Goal: Task Accomplishment & Management: Complete application form

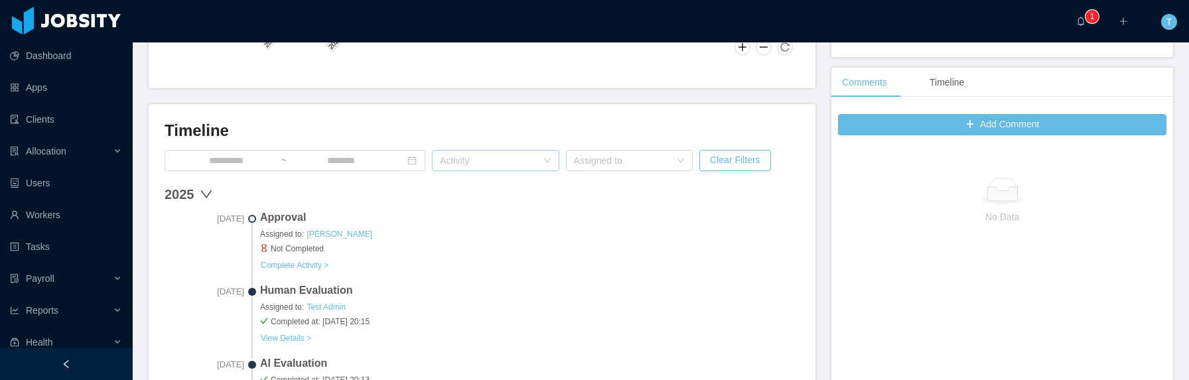
scroll to position [309, 0]
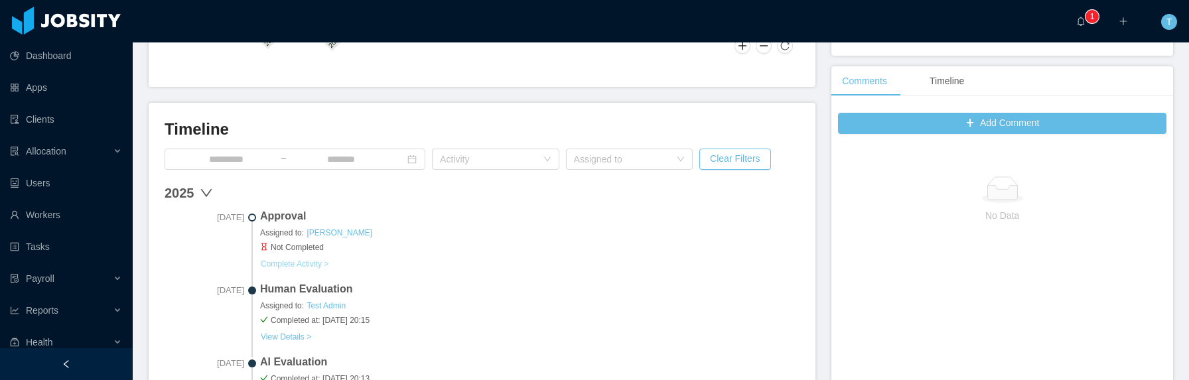
click at [284, 262] on button "Complete Activity >" at bounding box center [294, 264] width 69 height 11
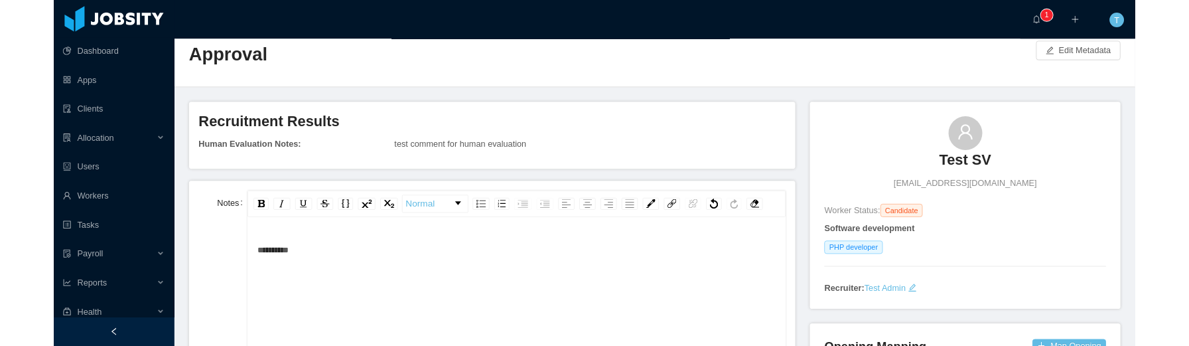
scroll to position [478, 0]
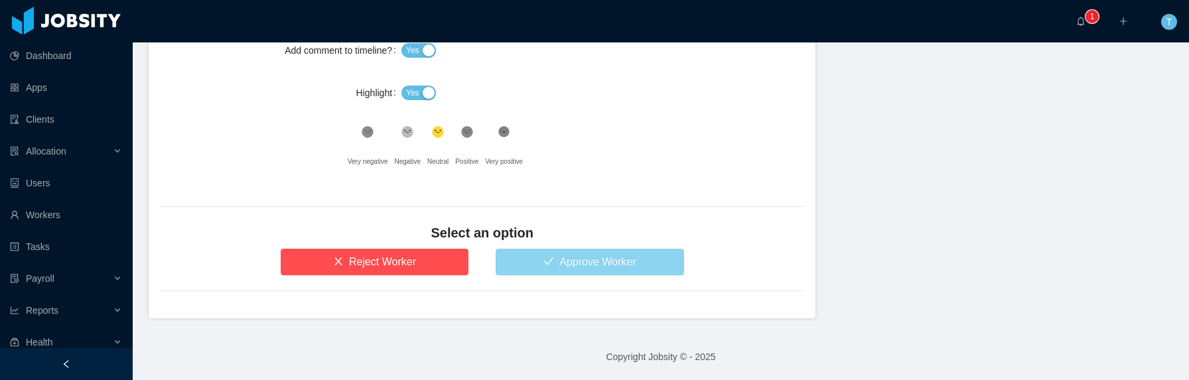
click at [605, 262] on button "Approve Worker" at bounding box center [590, 262] width 188 height 27
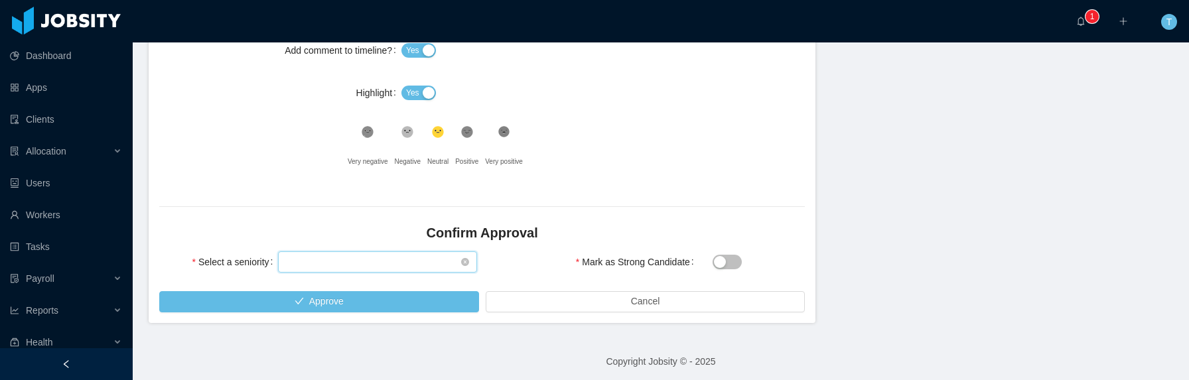
click at [309, 266] on div "Select seniority" at bounding box center [373, 262] width 174 height 20
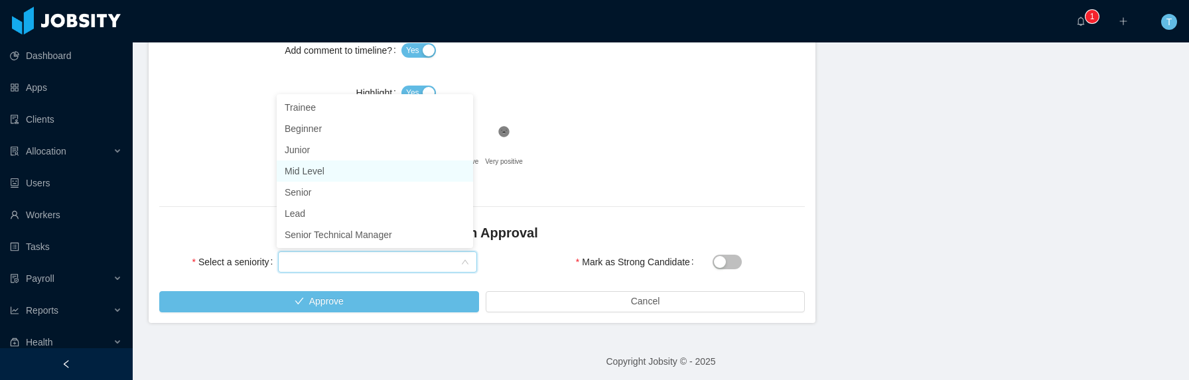
click at [332, 169] on li "Mid Level" at bounding box center [375, 171] width 196 height 21
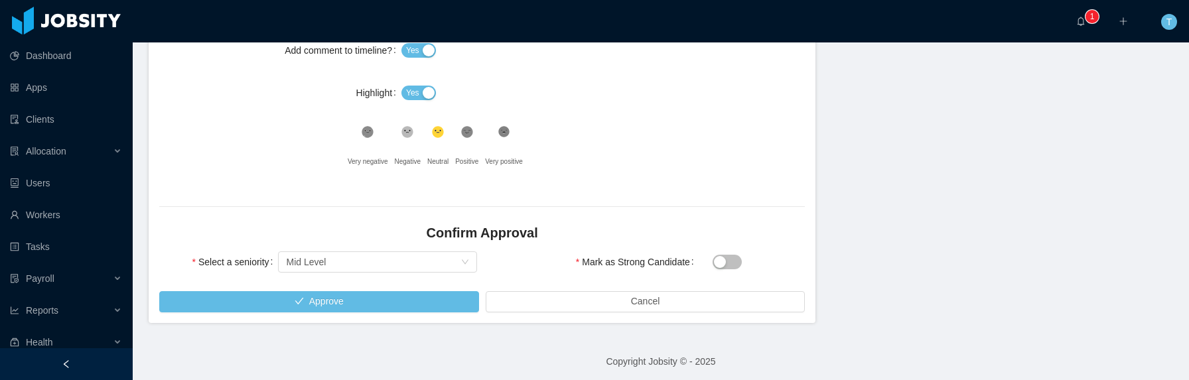
click at [719, 265] on button "Mark as Strong Candidate" at bounding box center [727, 262] width 29 height 15
click at [701, 261] on div "Mark as Strong Candidate" at bounding box center [647, 262] width 318 height 27
click at [718, 261] on button "Mark as Strong Candidate" at bounding box center [727, 262] width 29 height 15
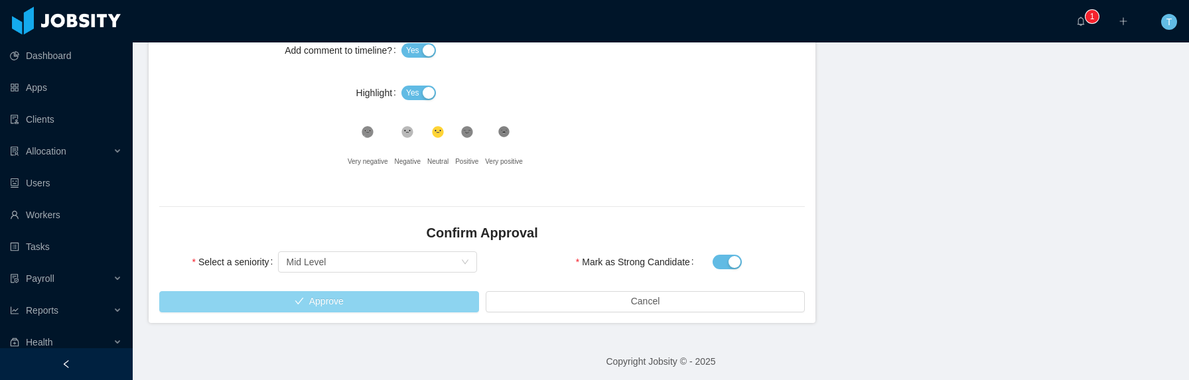
click at [295, 305] on button "Approve" at bounding box center [319, 301] width 320 height 21
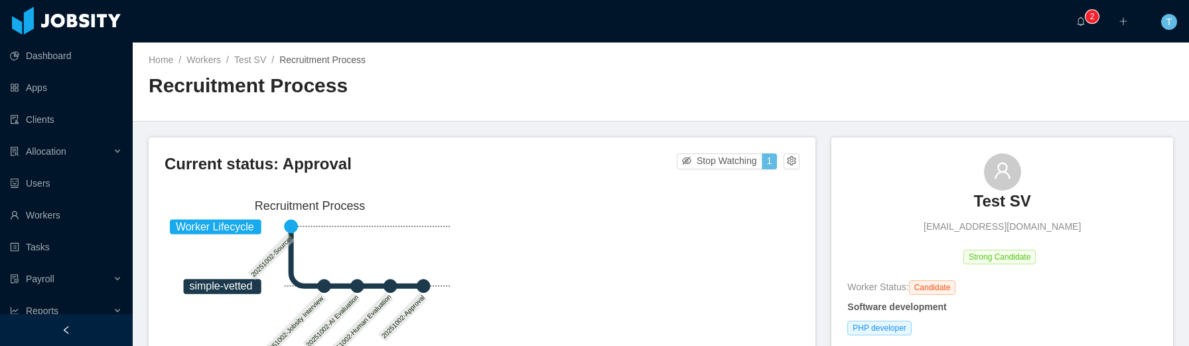
click at [327, 61] on span "Recruitment Process" at bounding box center [322, 59] width 86 height 11
click at [257, 60] on link "Test SV" at bounding box center [250, 59] width 32 height 11
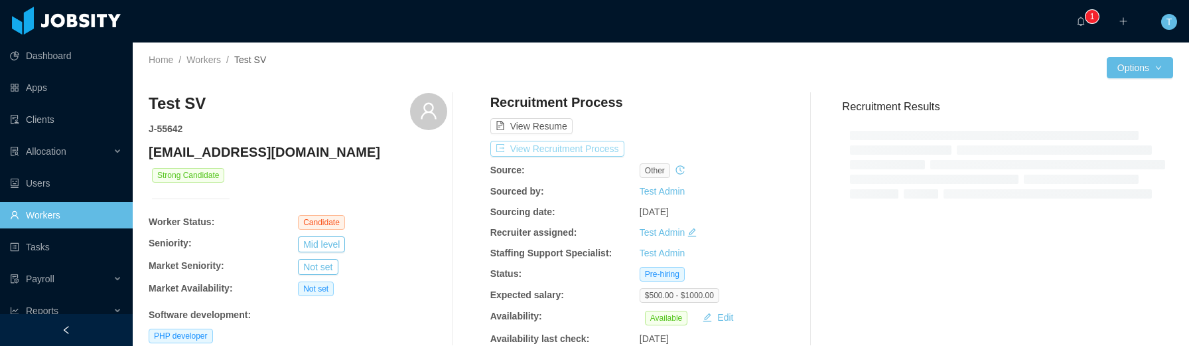
click at [595, 151] on button "View Recruitment Process" at bounding box center [557, 149] width 134 height 16
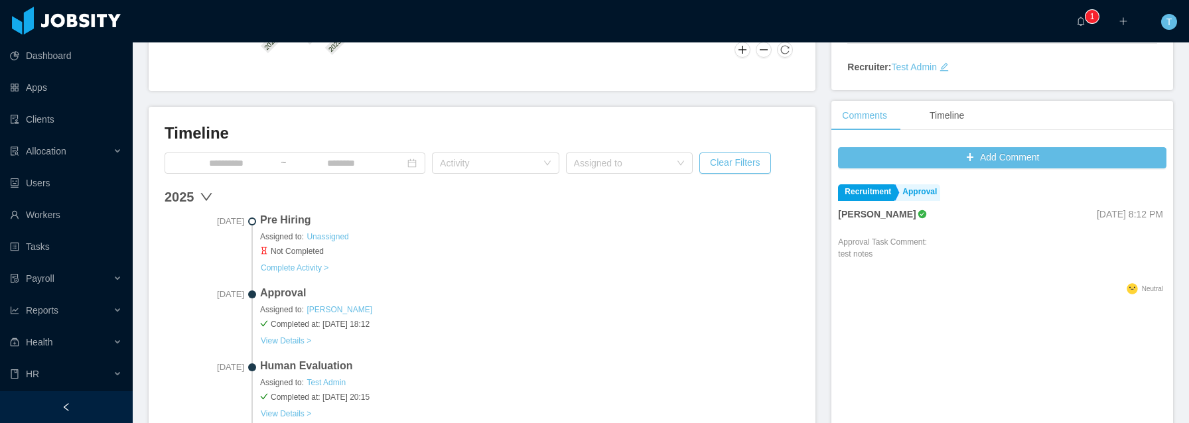
scroll to position [287, 0]
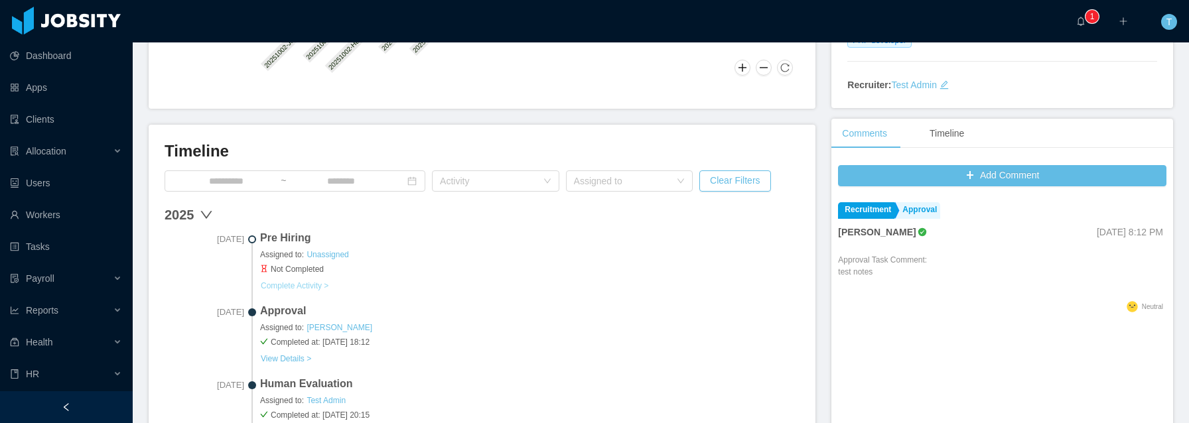
click at [312, 285] on button "Complete Activity >" at bounding box center [294, 286] width 69 height 11
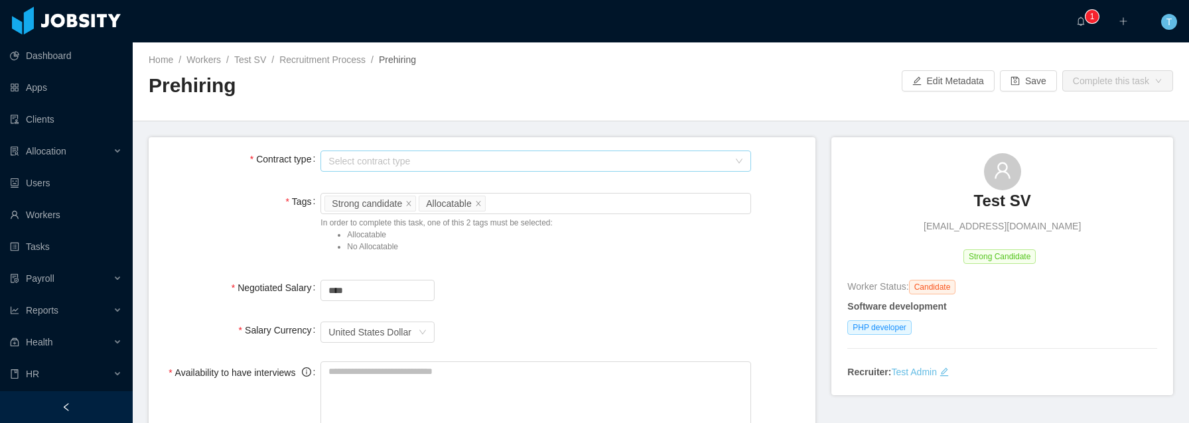
click at [471, 163] on div "Select contract type" at bounding box center [528, 161] width 400 height 13
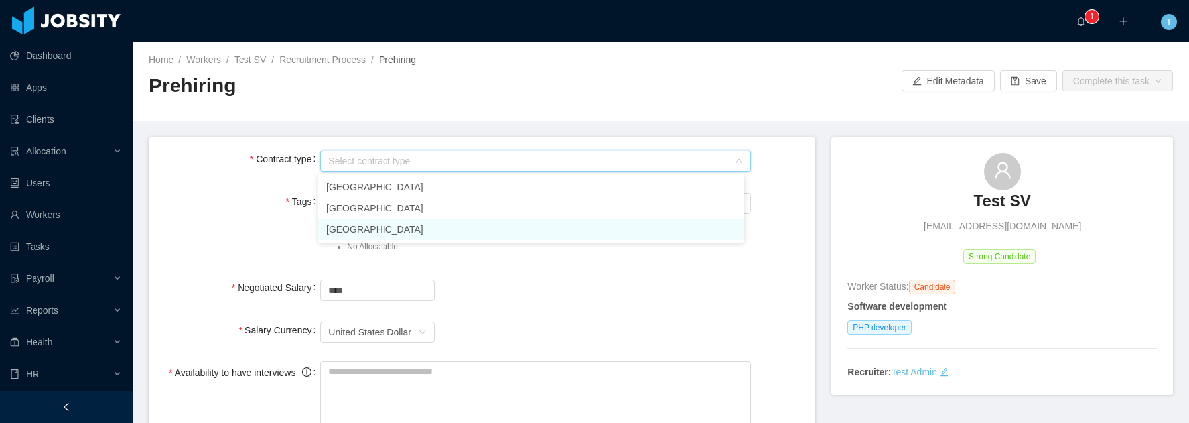
click at [345, 238] on li "USA" at bounding box center [532, 229] width 426 height 21
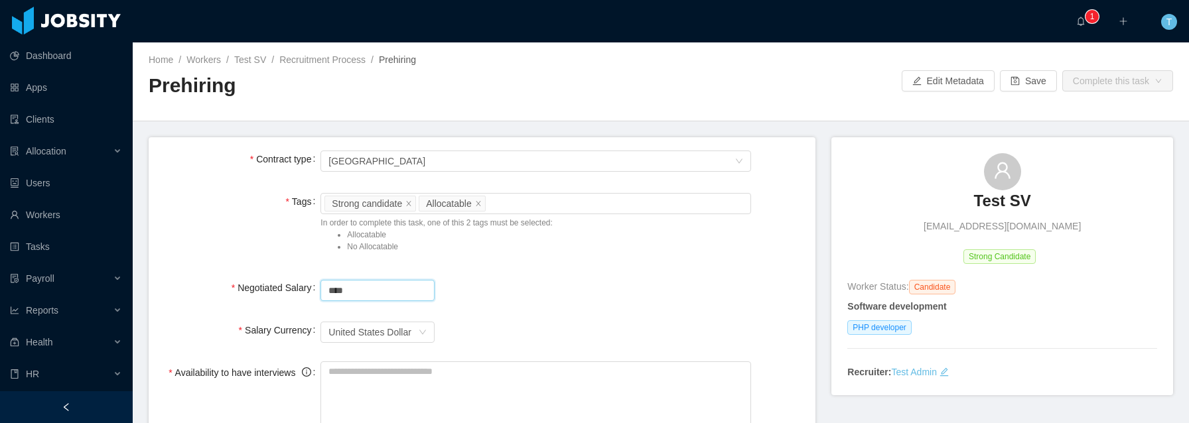
drag, startPoint x: 378, startPoint y: 287, endPoint x: 281, endPoint y: 265, distance: 99.2
type input "*"
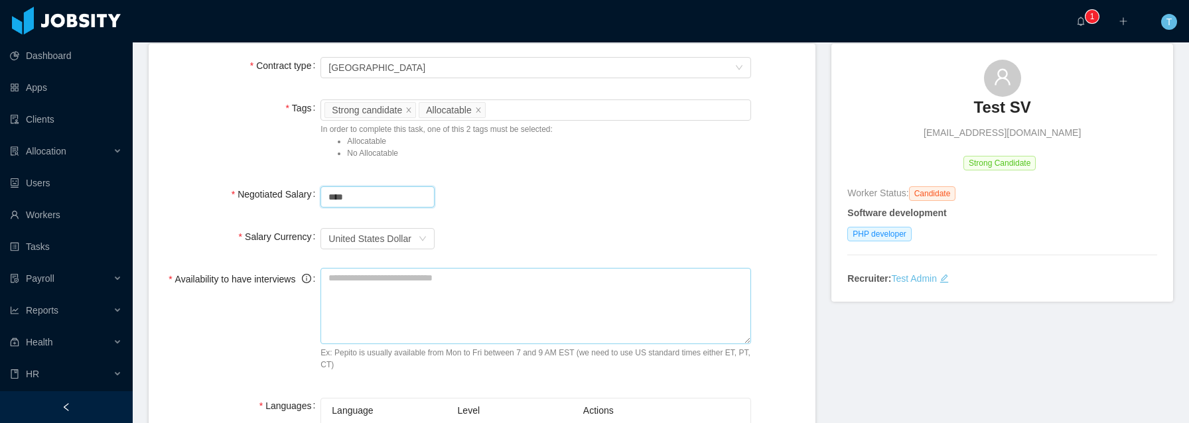
scroll to position [119, 0]
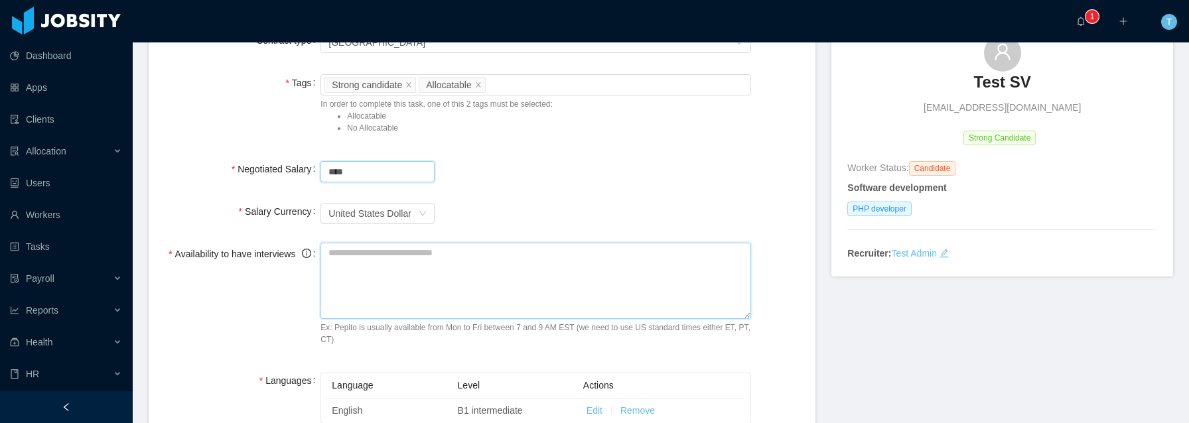
type input "*******"
click at [460, 281] on textarea "Availability to have interviews" at bounding box center [536, 281] width 431 height 76
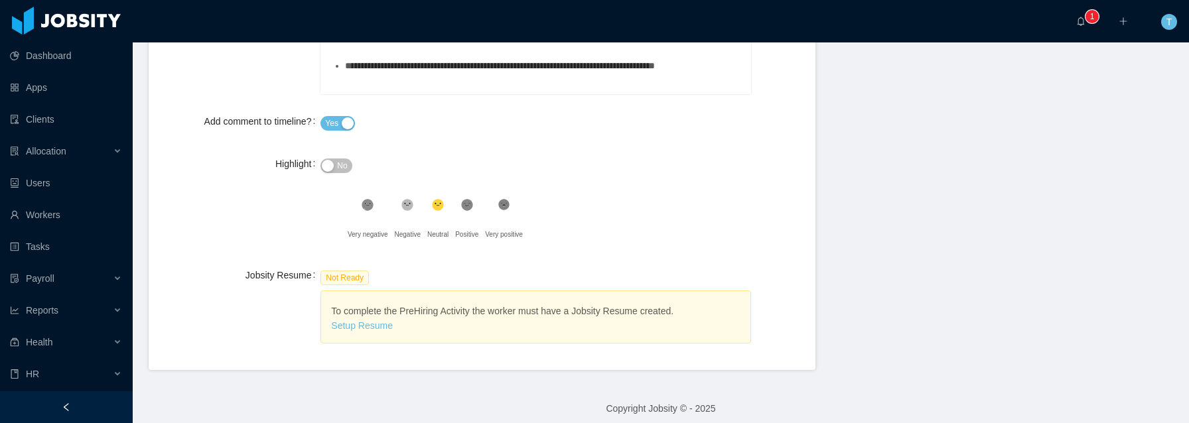
scroll to position [788, 0]
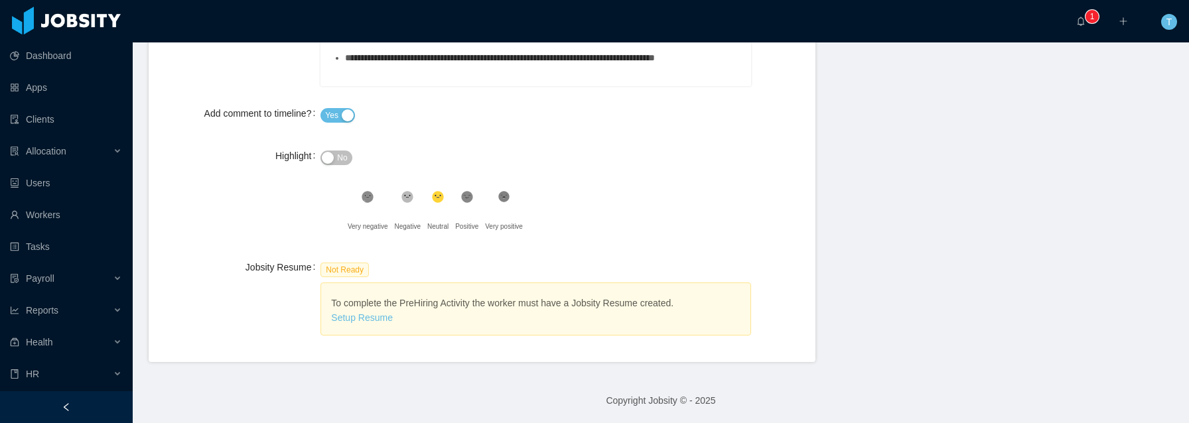
type textarea "**********"
click at [340, 114] on button "Yes" at bounding box center [338, 115] width 35 height 15
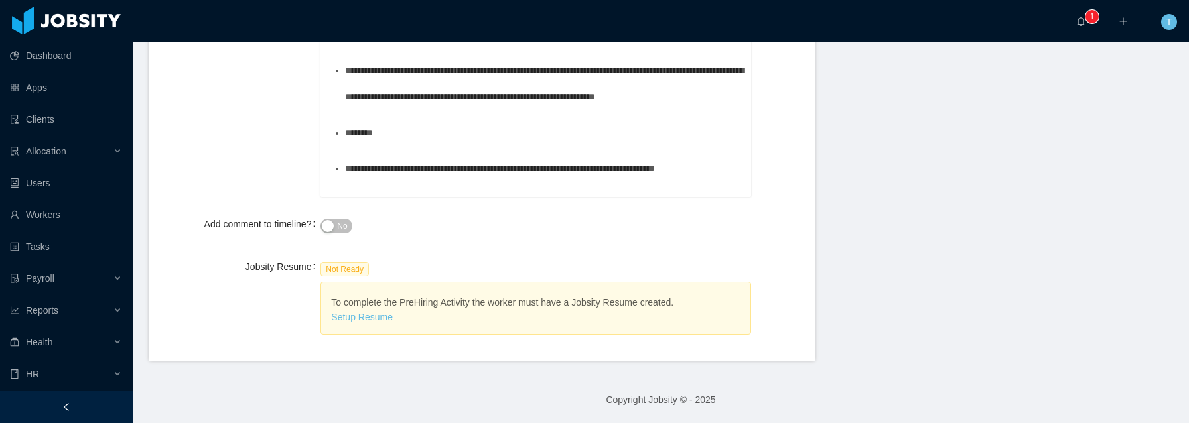
scroll to position [676, 0]
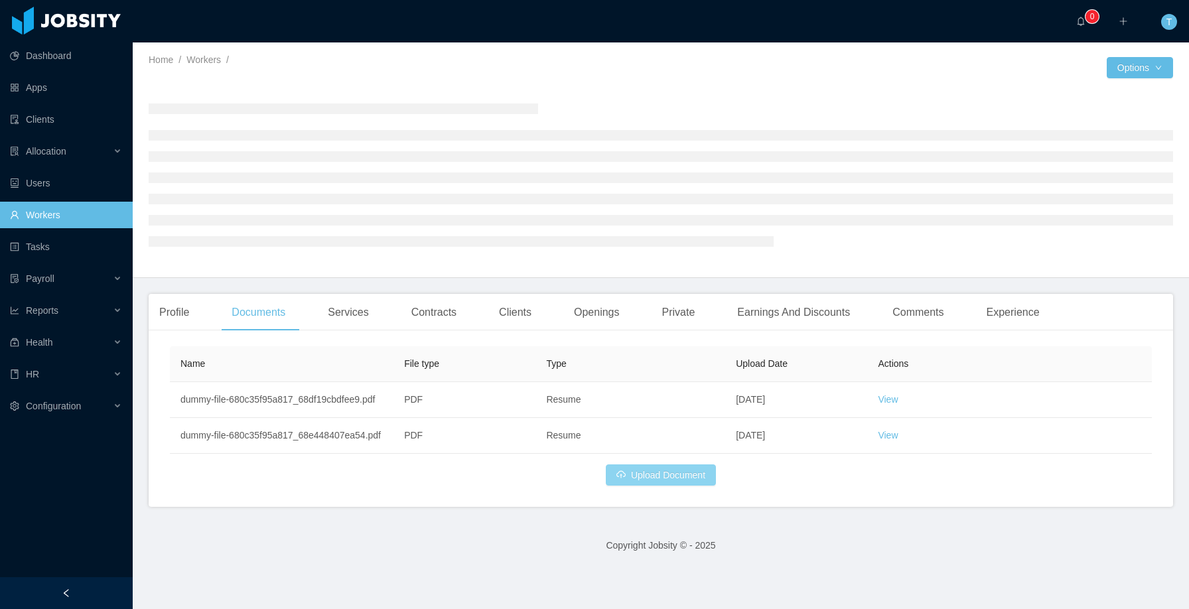
click at [648, 486] on button "Upload Document" at bounding box center [661, 475] width 110 height 21
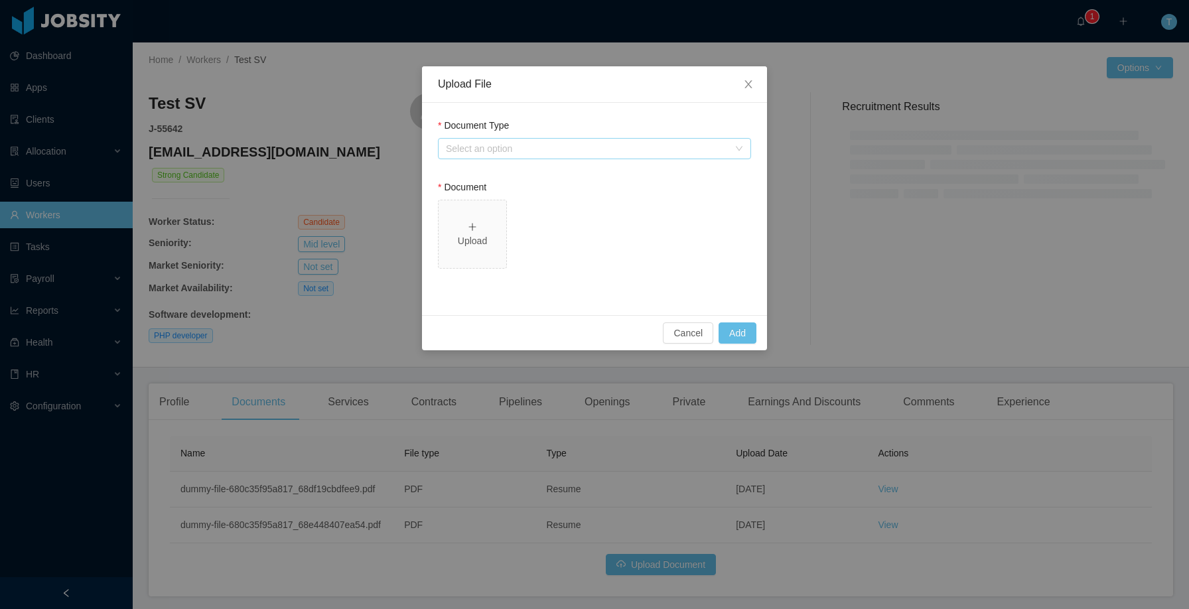
click at [534, 149] on div "Select an option" at bounding box center [587, 148] width 283 height 13
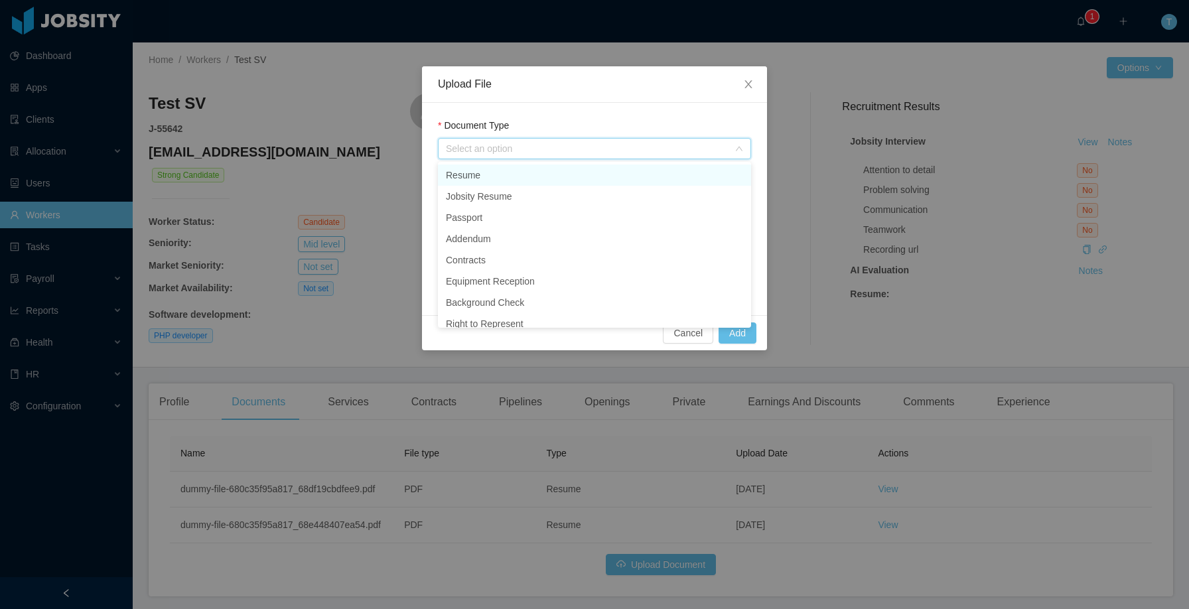
click at [533, 167] on li "Resume" at bounding box center [594, 175] width 313 height 21
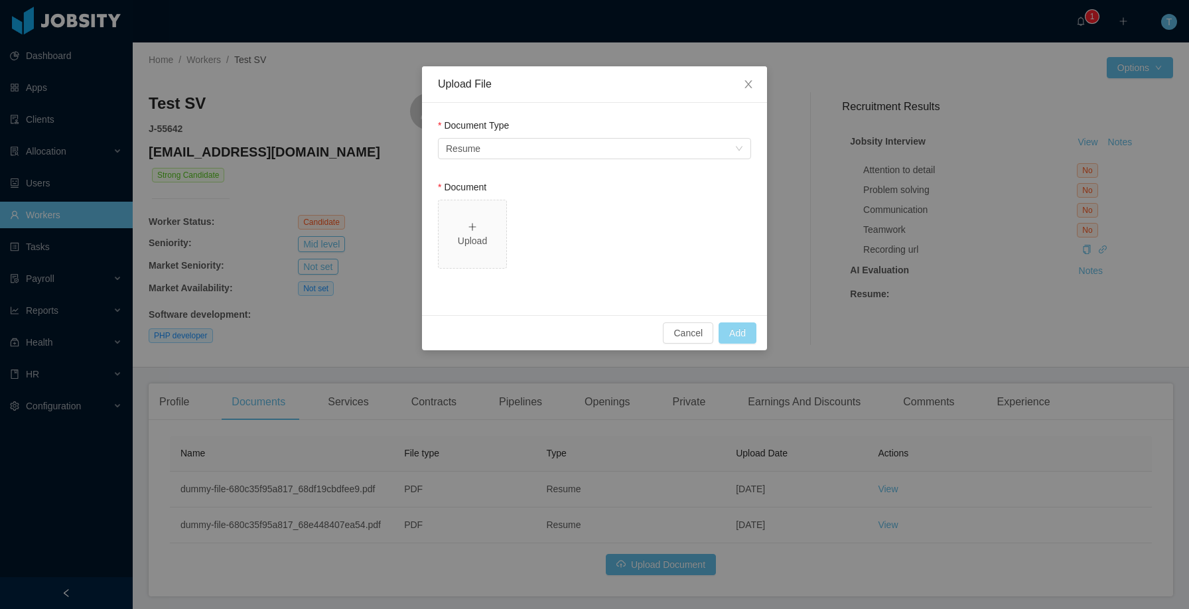
click at [739, 332] on button "Add" at bounding box center [738, 332] width 38 height 21
click at [475, 222] on icon "icon: plus" at bounding box center [472, 226] width 9 height 9
click at [687, 338] on button "Cancel" at bounding box center [688, 332] width 50 height 21
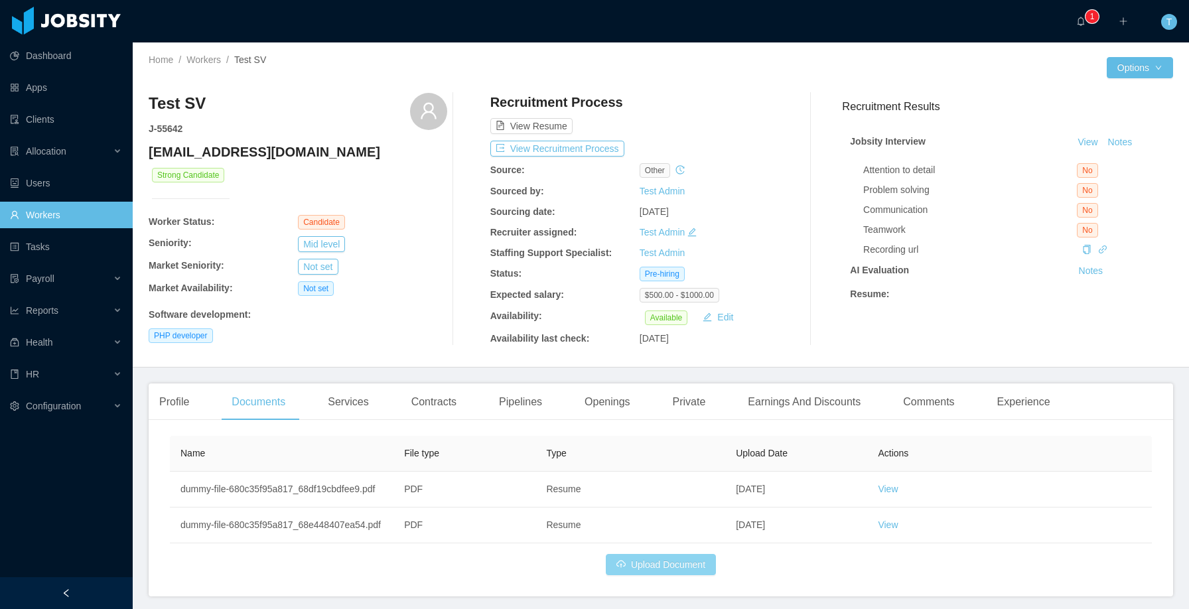
click at [660, 575] on button "Upload Document" at bounding box center [661, 564] width 110 height 21
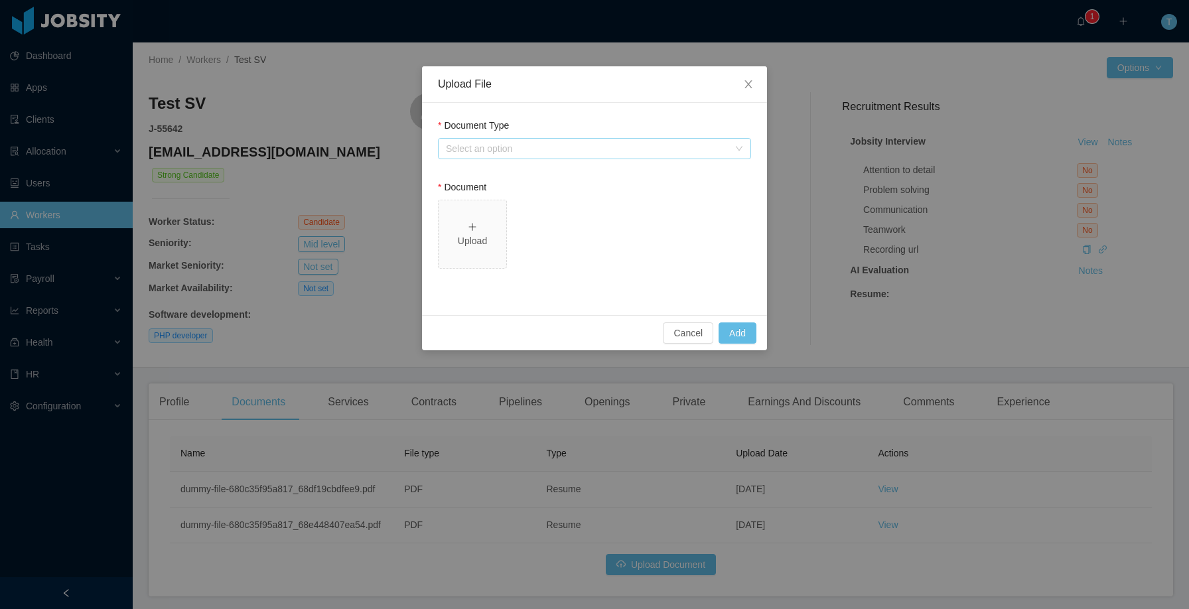
click at [482, 147] on div "Select an option" at bounding box center [587, 148] width 283 height 13
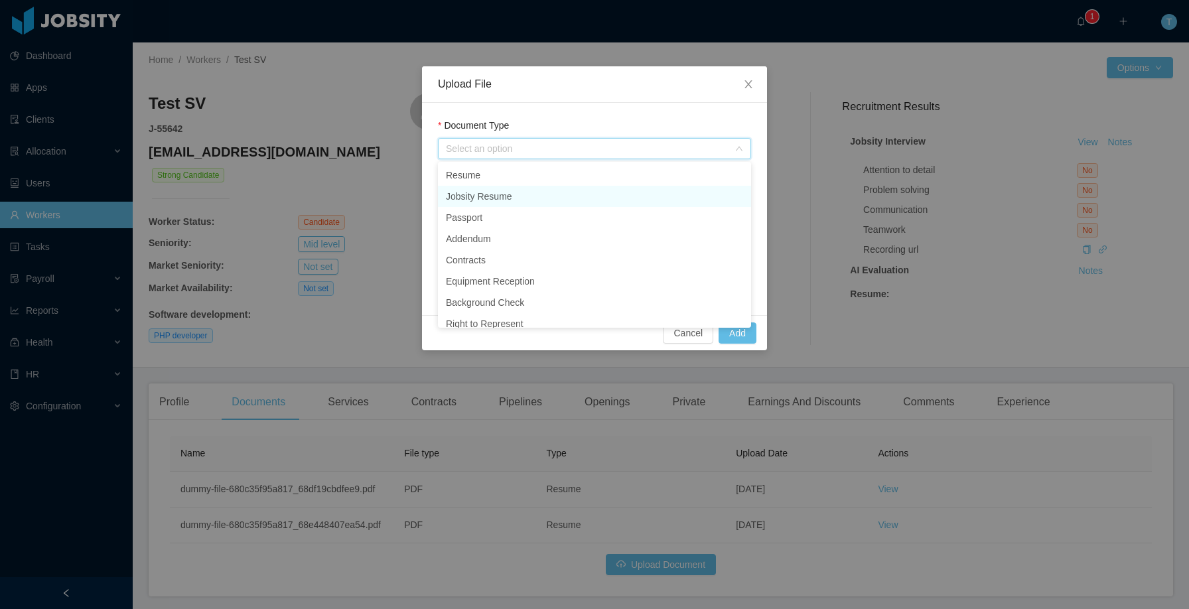
click at [498, 194] on li "Jobsity Resume" at bounding box center [594, 196] width 313 height 21
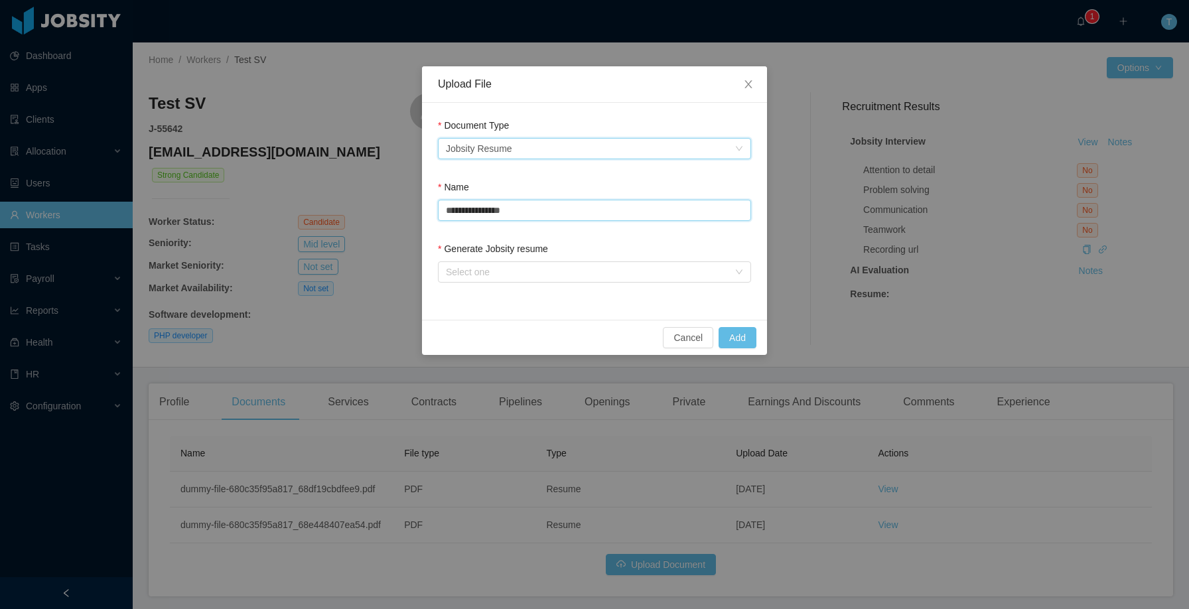
click at [560, 210] on input "**********" at bounding box center [594, 210] width 313 height 21
click at [560, 266] on div "Select one" at bounding box center [587, 271] width 283 height 13
click at [541, 302] on li "From Template" at bounding box center [594, 298] width 313 height 21
click at [737, 334] on button "Add" at bounding box center [738, 337] width 38 height 21
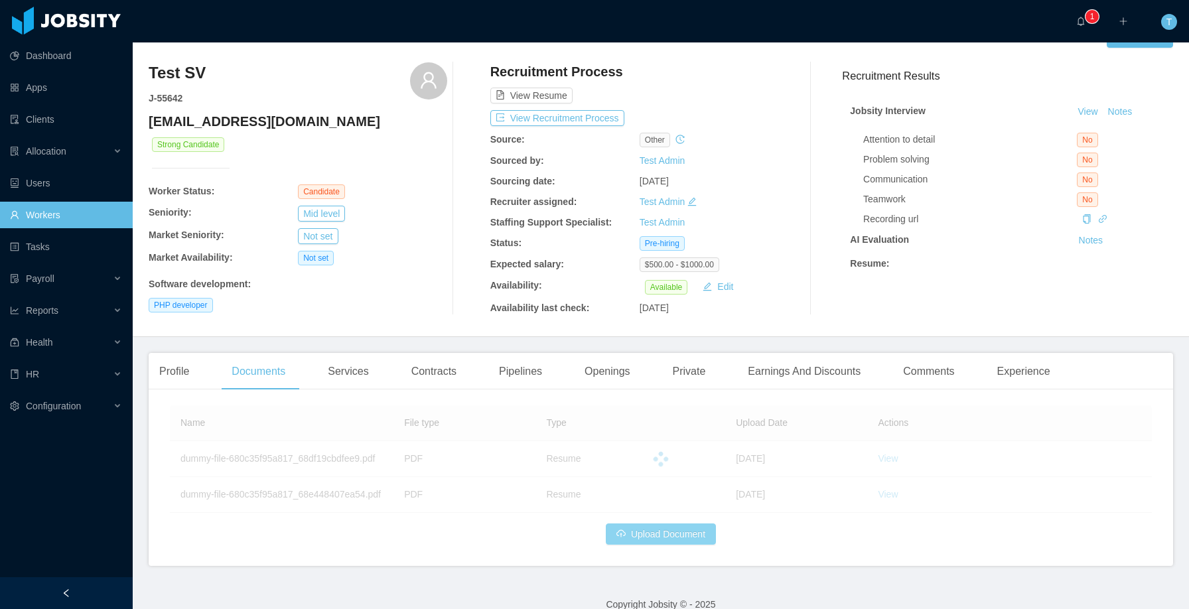
scroll to position [77, 0]
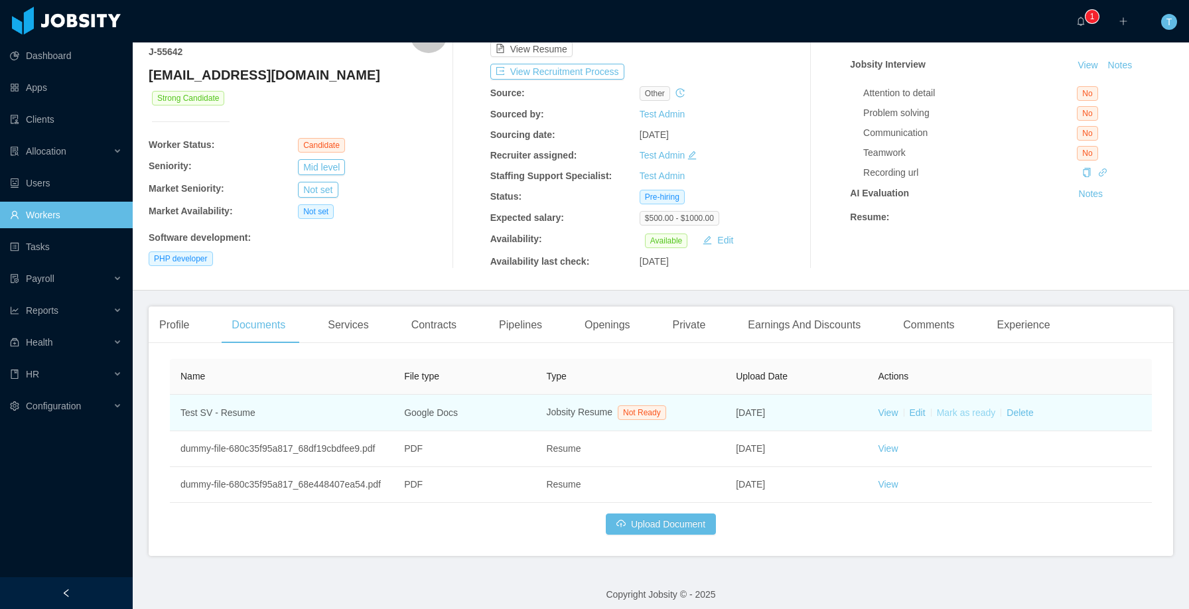
click at [964, 409] on link "Mark as ready" at bounding box center [966, 412] width 59 height 11
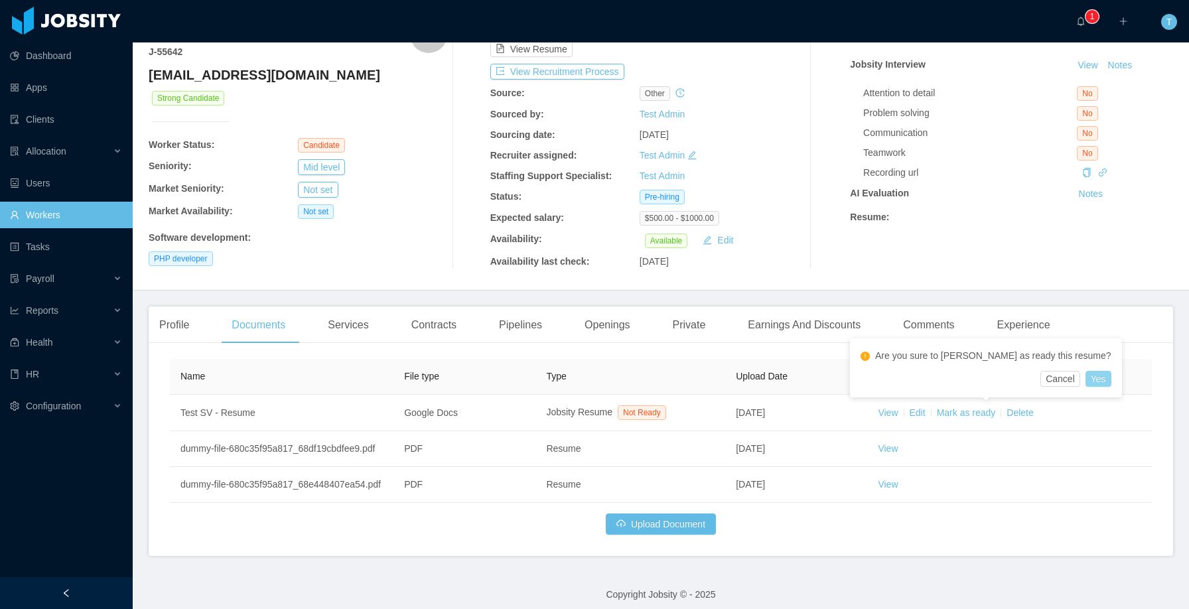
click at [1086, 374] on button "Yes" at bounding box center [1099, 379] width 26 height 16
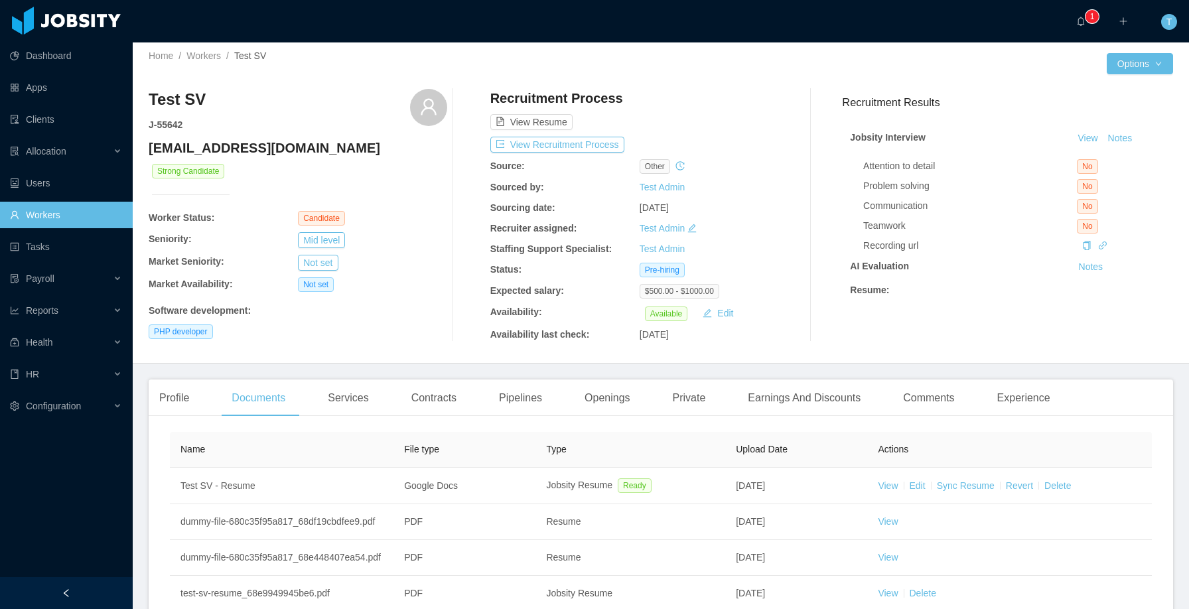
scroll to position [0, 0]
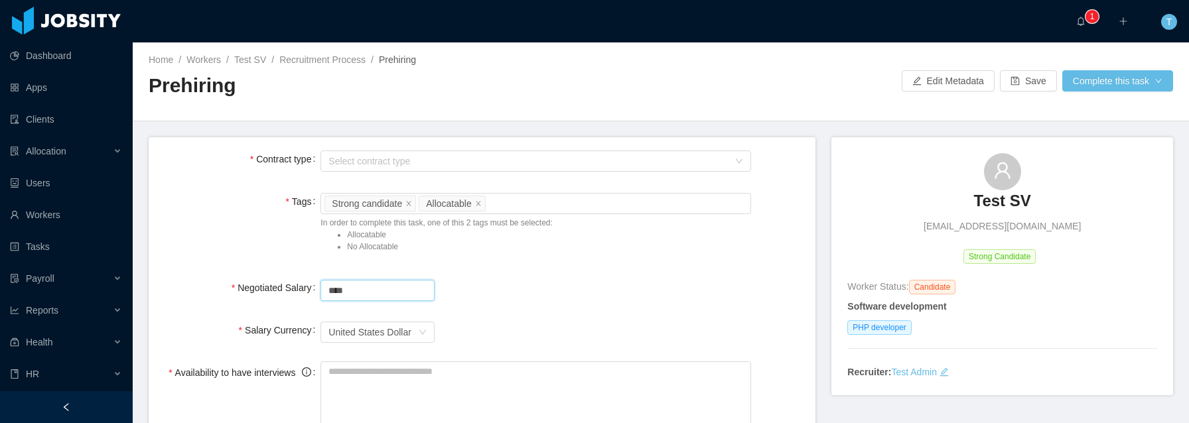
drag, startPoint x: 394, startPoint y: 289, endPoint x: 254, endPoint y: 275, distance: 140.6
click at [398, 155] on div "Select contract type" at bounding box center [528, 161] width 400 height 13
type input "*******"
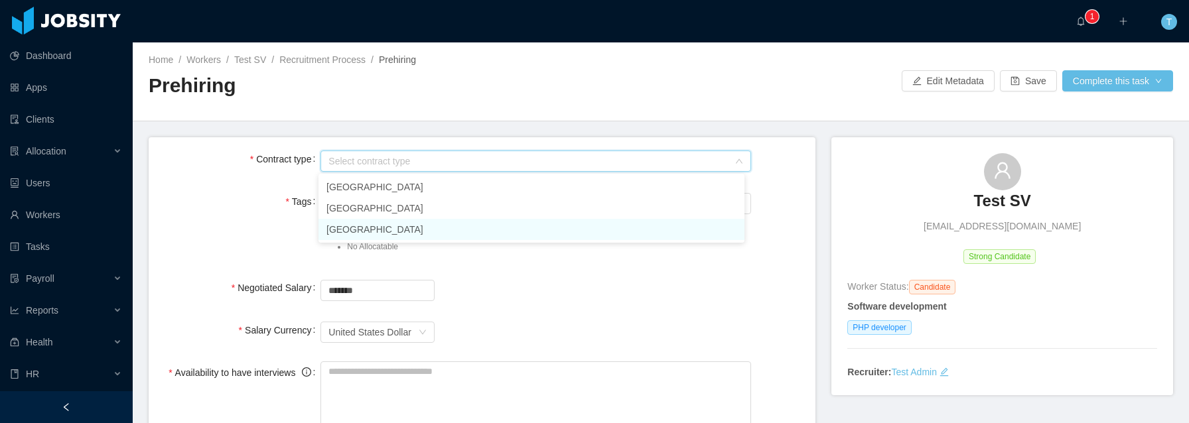
click at [350, 231] on li "[GEOGRAPHIC_DATA]" at bounding box center [532, 229] width 426 height 21
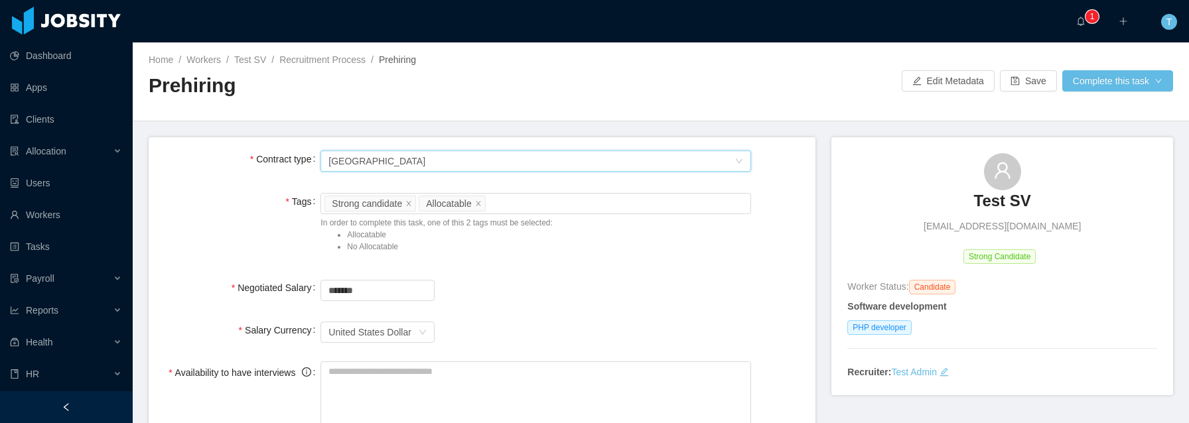
click at [543, 286] on div "*******" at bounding box center [536, 290] width 431 height 27
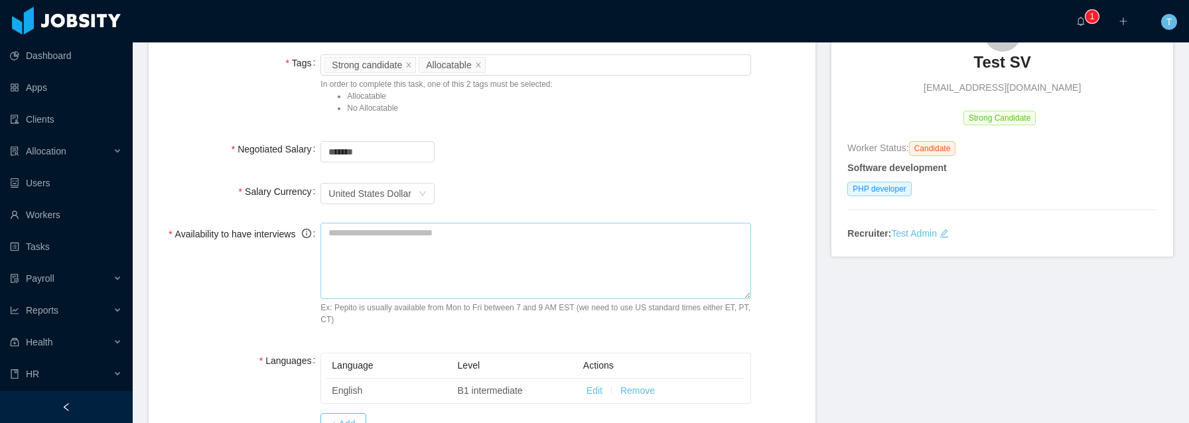
scroll to position [143, 0]
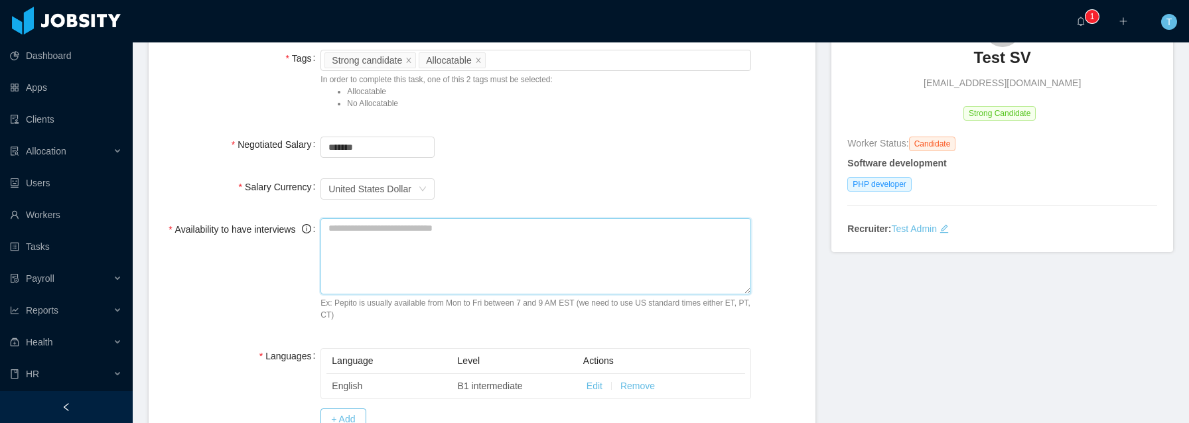
click at [469, 262] on textarea "Availability to have interviews" at bounding box center [536, 256] width 431 height 76
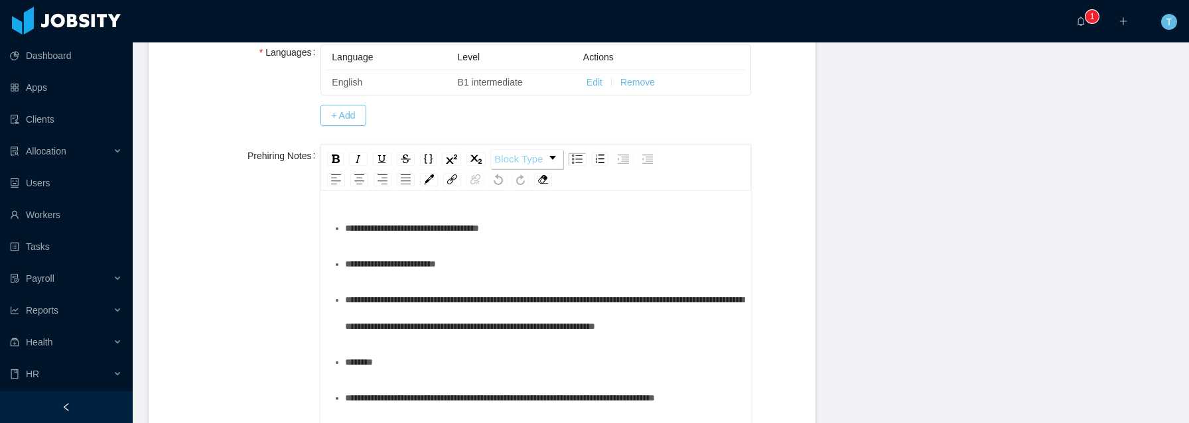
scroll to position [349, 0]
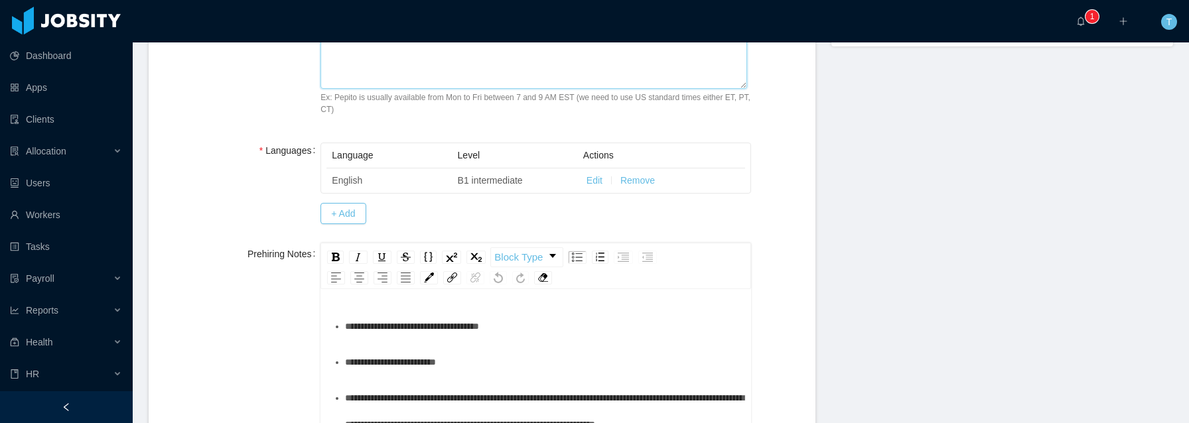
type textarea "**********"
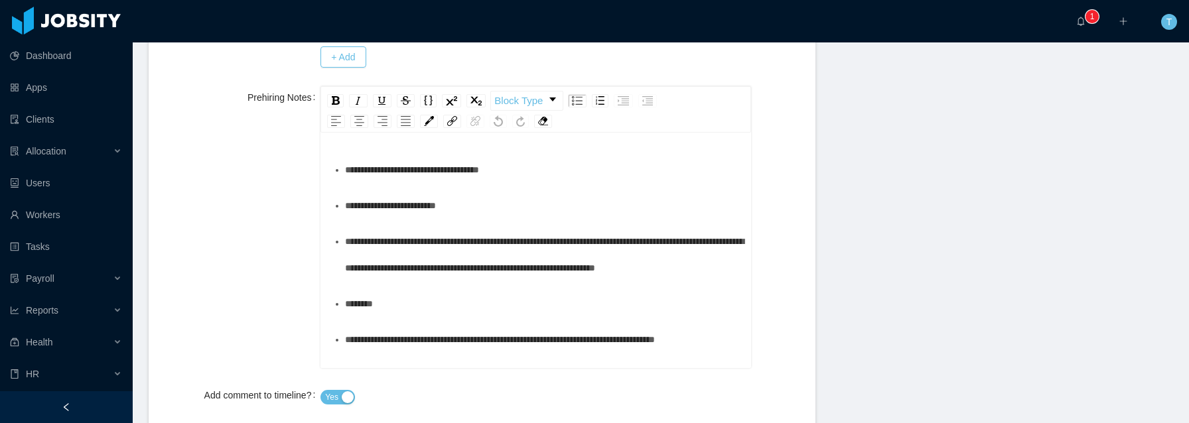
scroll to position [672, 0]
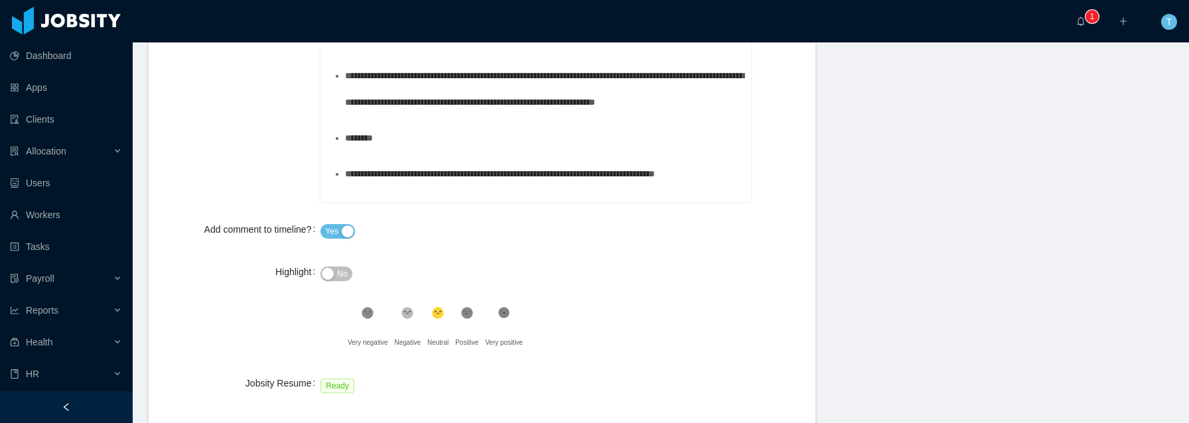
click at [328, 231] on span "Yes" at bounding box center [331, 231] width 13 height 13
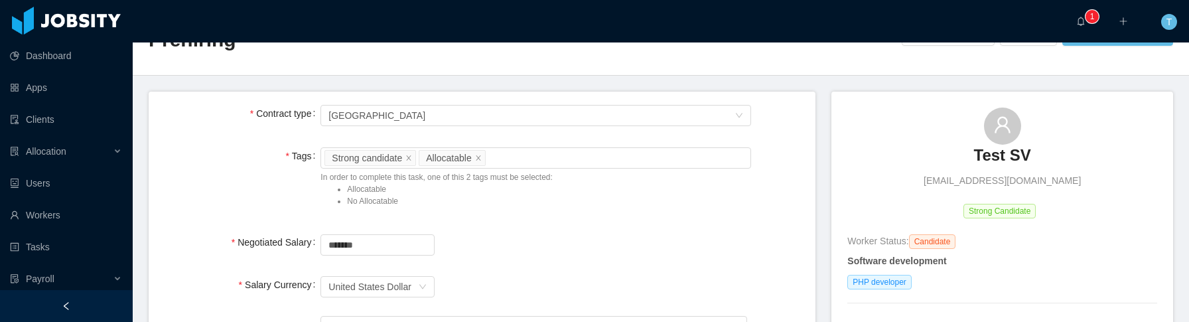
scroll to position [0, 0]
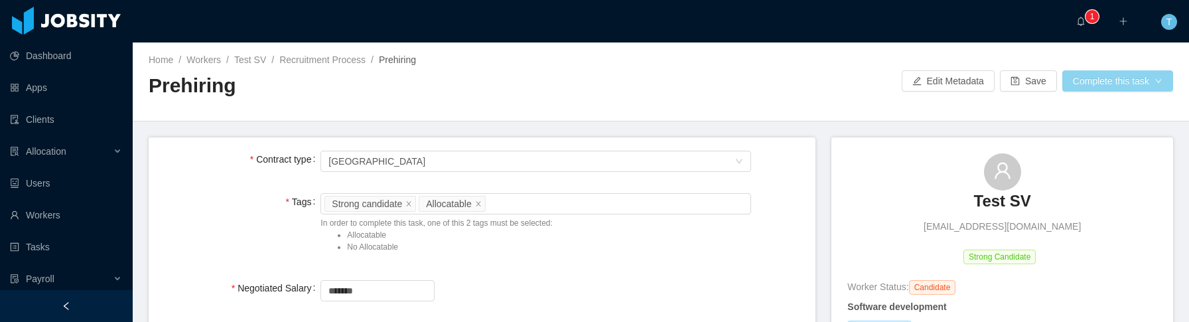
click at [1105, 77] on button "Complete this task" at bounding box center [1117, 80] width 111 height 21
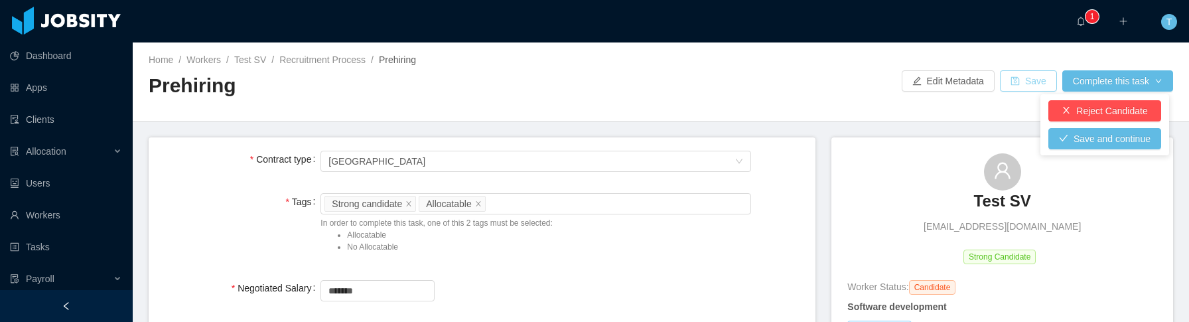
click at [1007, 80] on button "Save" at bounding box center [1028, 80] width 57 height 21
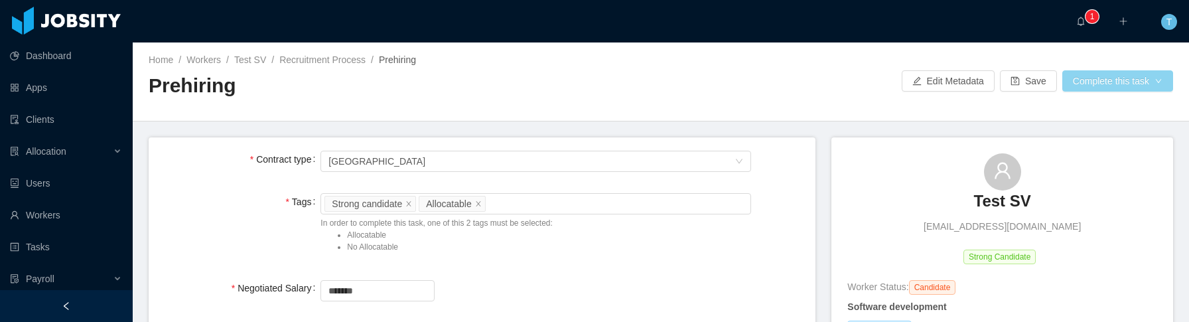
click at [1139, 86] on button "Complete this task" at bounding box center [1117, 80] width 111 height 21
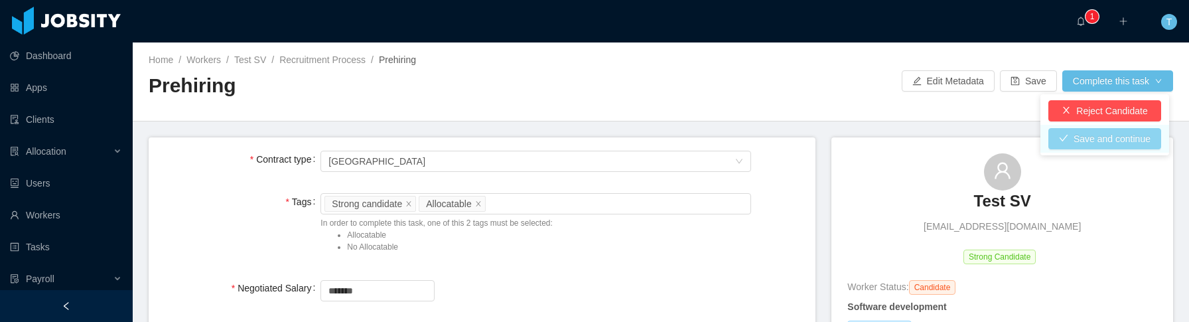
click at [1107, 143] on button "Save and continue" at bounding box center [1104, 138] width 113 height 21
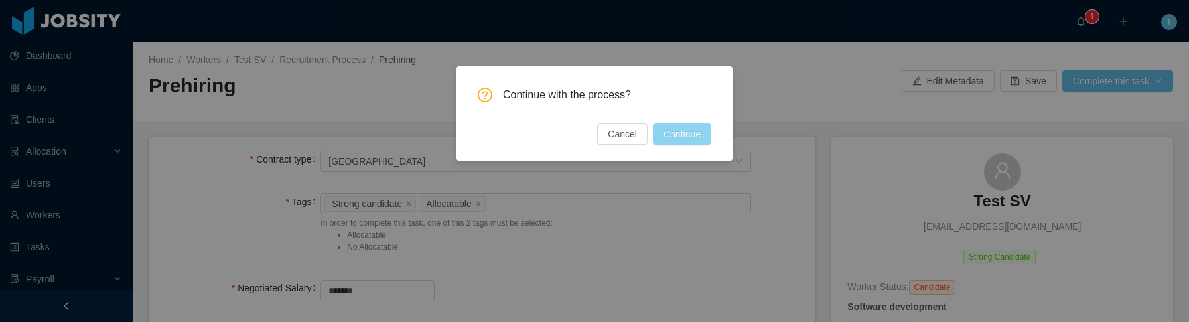
click at [698, 135] on button "Continue" at bounding box center [682, 133] width 58 height 21
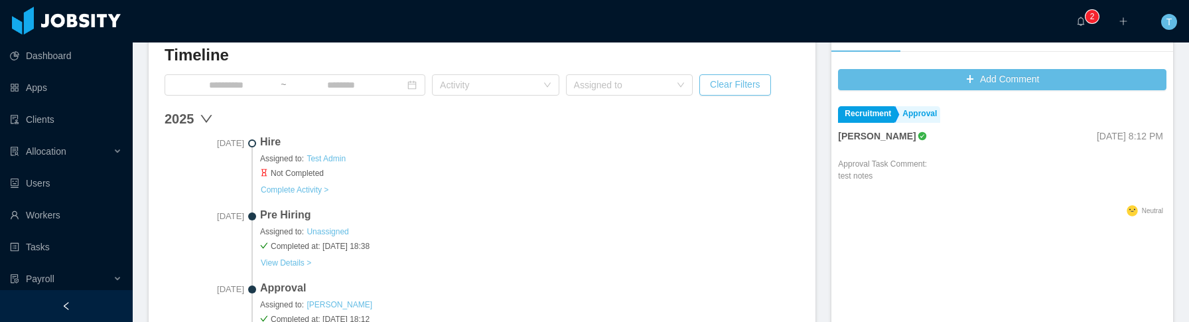
scroll to position [344, 0]
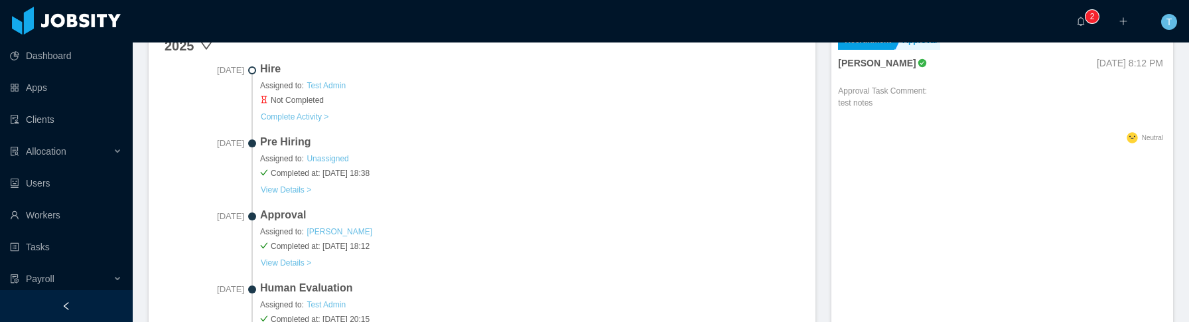
scroll to position [455, 0]
click at [315, 120] on button "Complete Activity >" at bounding box center [294, 118] width 69 height 11
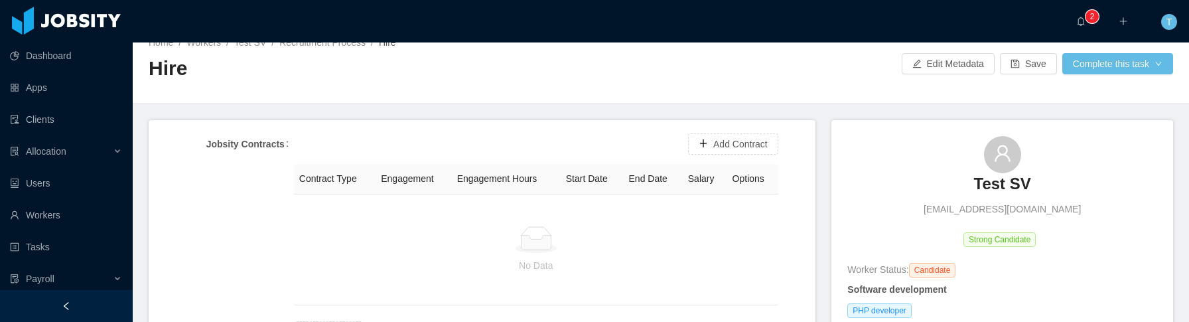
scroll to position [18, 0]
click at [719, 145] on button "Add Contract" at bounding box center [733, 143] width 90 height 21
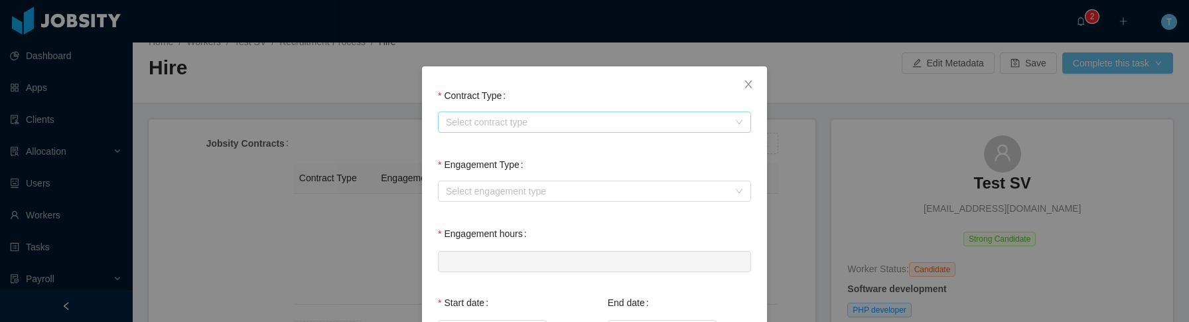
click at [590, 127] on div "Select contract type" at bounding box center [587, 121] width 283 height 13
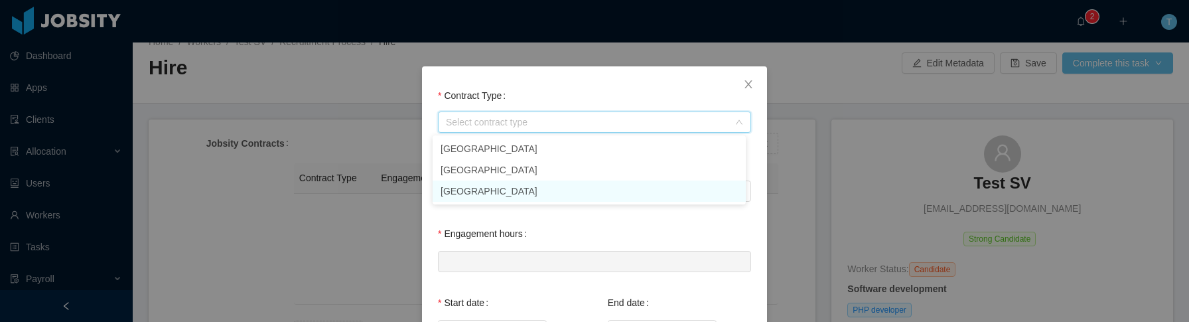
click at [477, 190] on li "[GEOGRAPHIC_DATA]" at bounding box center [589, 190] width 313 height 21
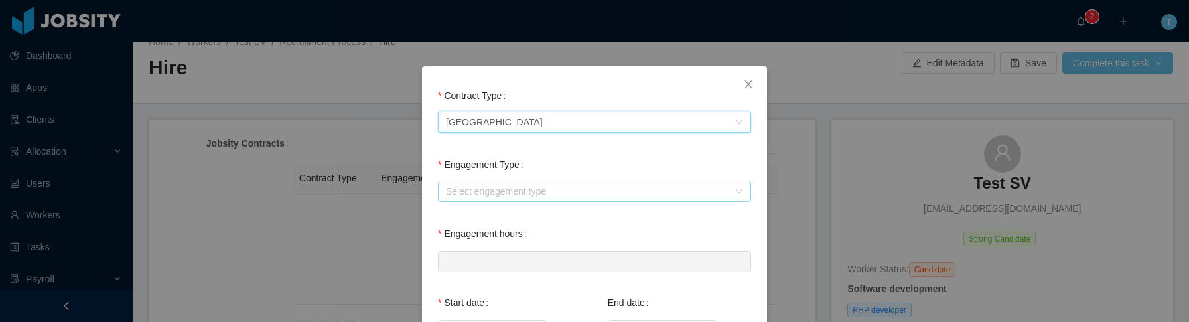
click at [477, 188] on div "Select engagement type" at bounding box center [587, 190] width 283 height 13
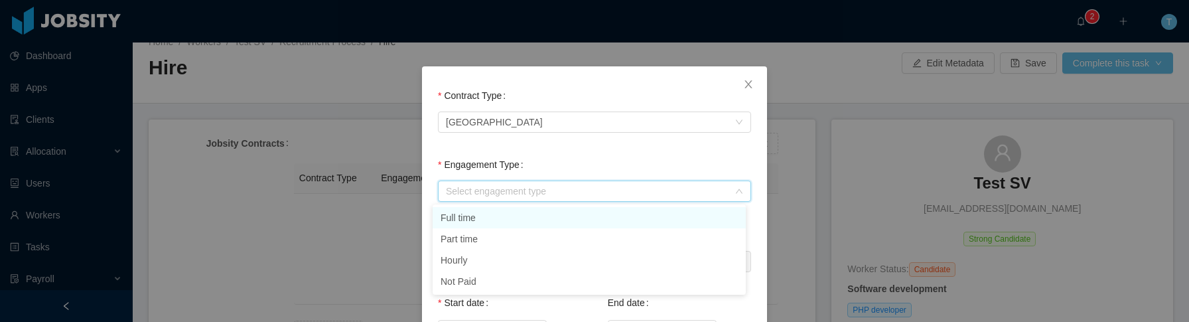
click at [476, 219] on li "Full time" at bounding box center [589, 217] width 313 height 21
type input "*"
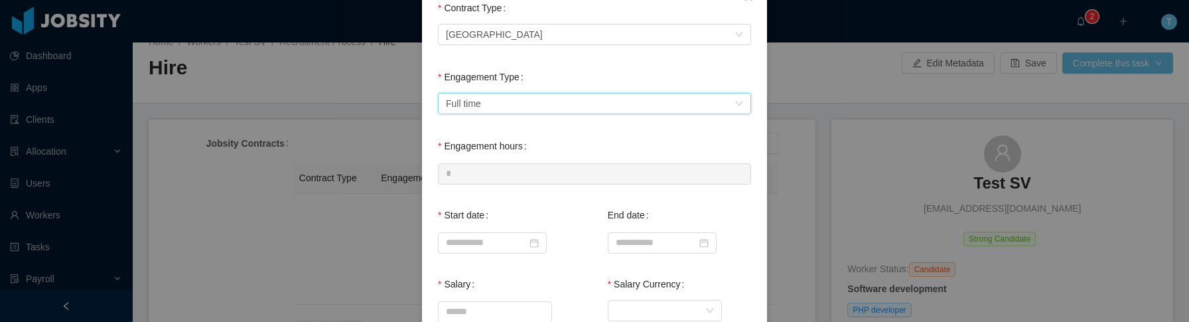
scroll to position [102, 0]
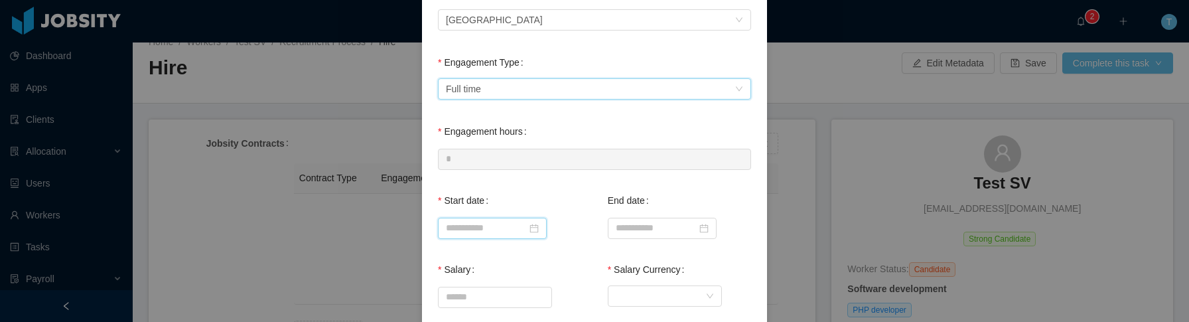
click at [498, 222] on input at bounding box center [492, 228] width 109 height 21
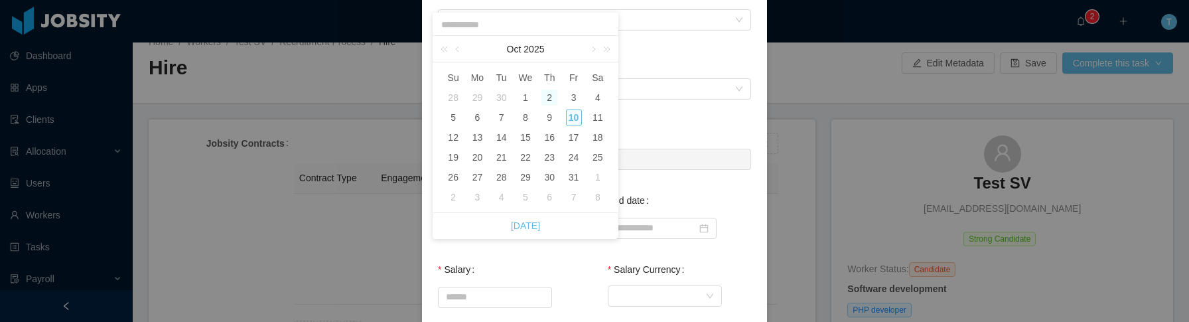
click at [547, 97] on div "2" at bounding box center [549, 98] width 16 height 16
type input "**********"
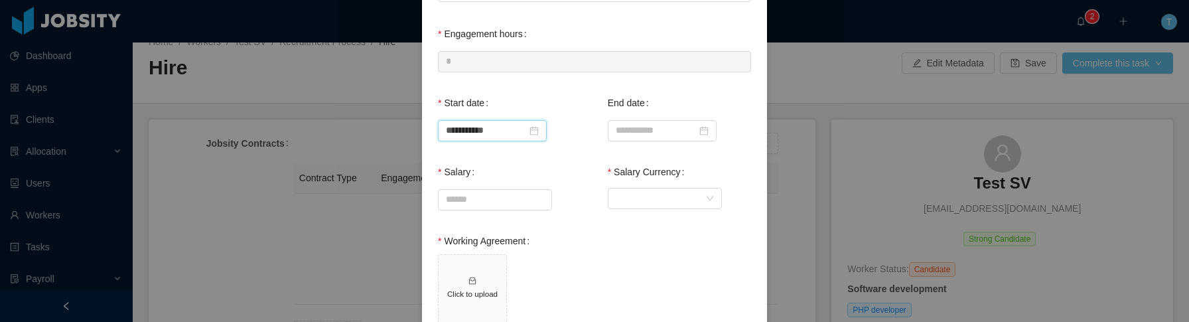
scroll to position [201, 0]
click at [498, 200] on input "Salary" at bounding box center [495, 198] width 113 height 20
click at [671, 204] on div "Currency" at bounding box center [661, 197] width 90 height 20
type input "*******"
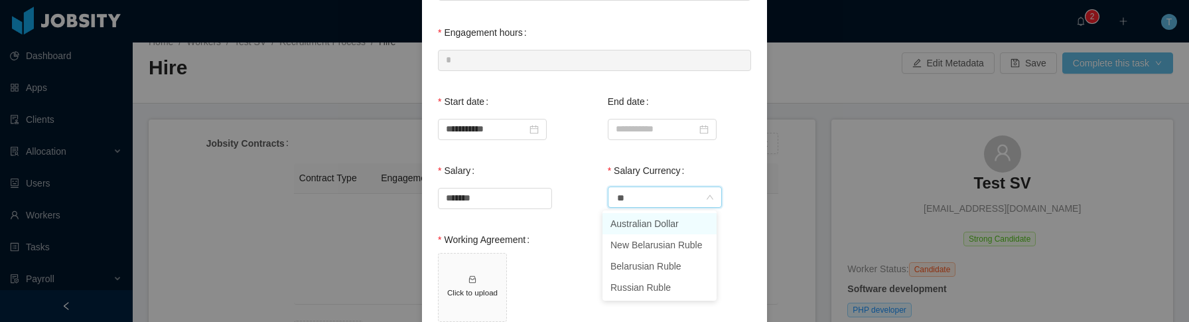
type input "*"
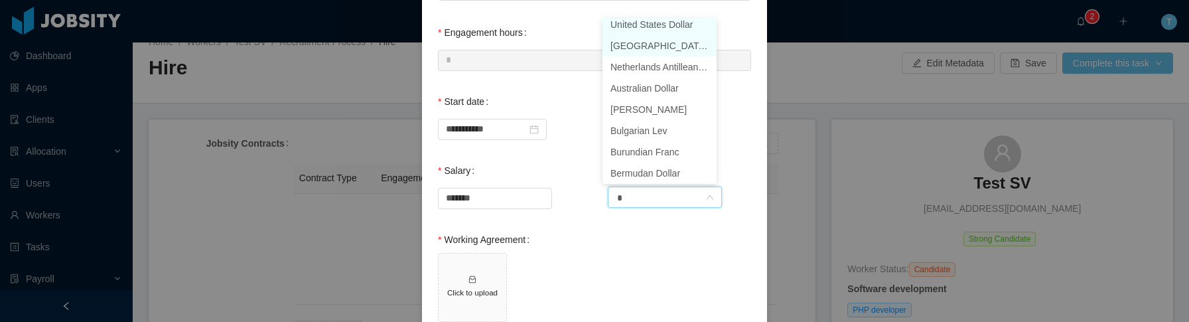
scroll to position [3, 0]
click at [669, 31] on li "United States Dollar" at bounding box center [660, 28] width 114 height 21
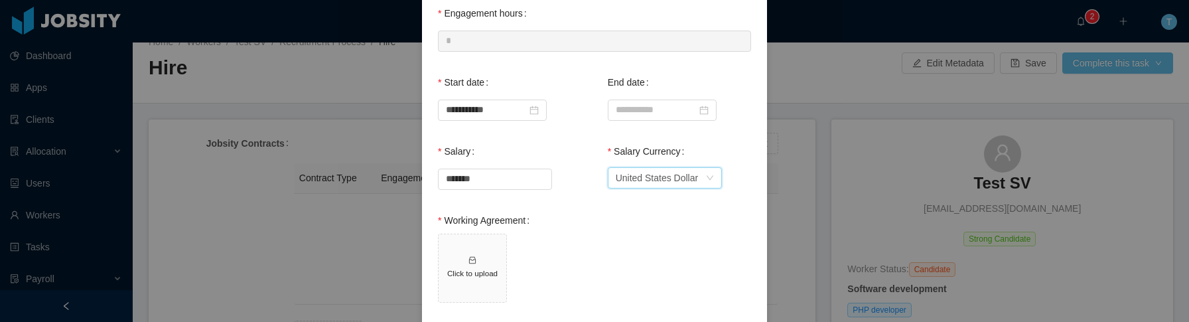
scroll to position [291, 0]
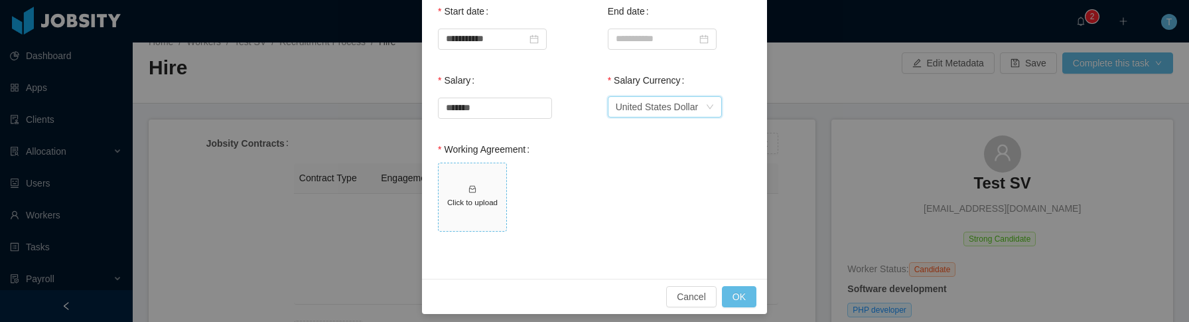
click at [469, 202] on h5 "Click to upload" at bounding box center [472, 201] width 57 height 11
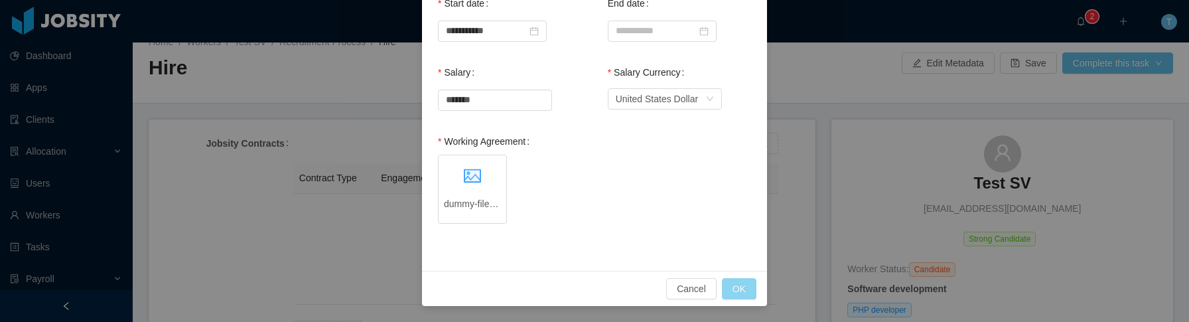
click at [737, 290] on button "OK" at bounding box center [739, 288] width 35 height 21
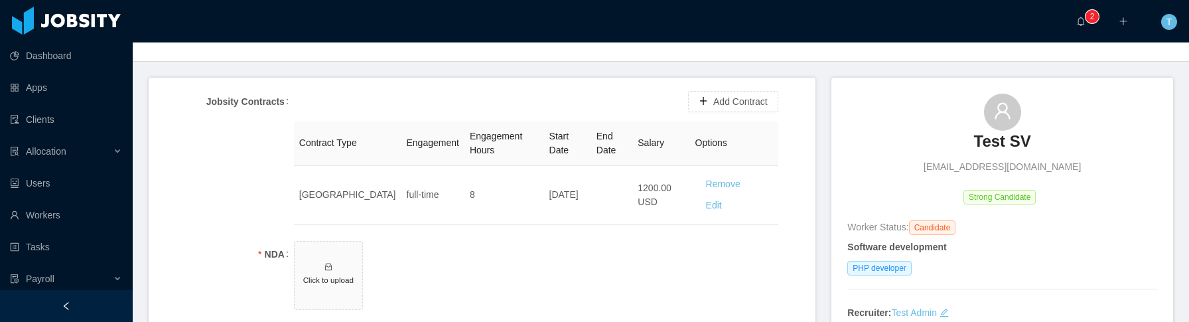
scroll to position [0, 0]
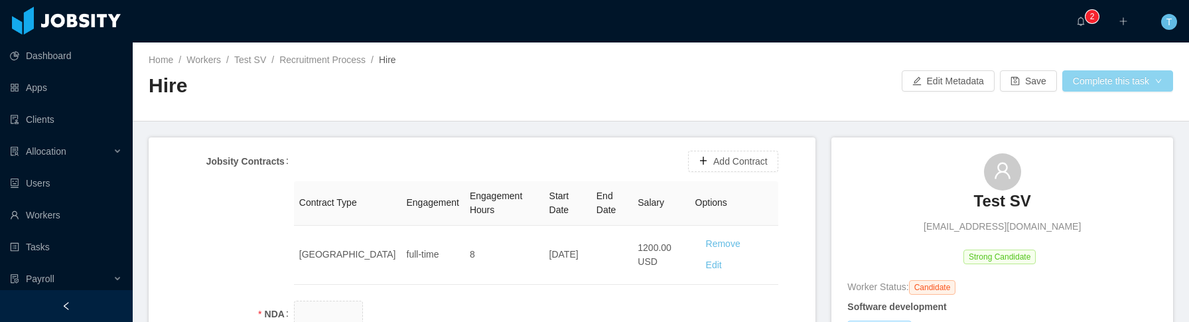
click at [1119, 84] on button "Complete this task" at bounding box center [1117, 80] width 111 height 21
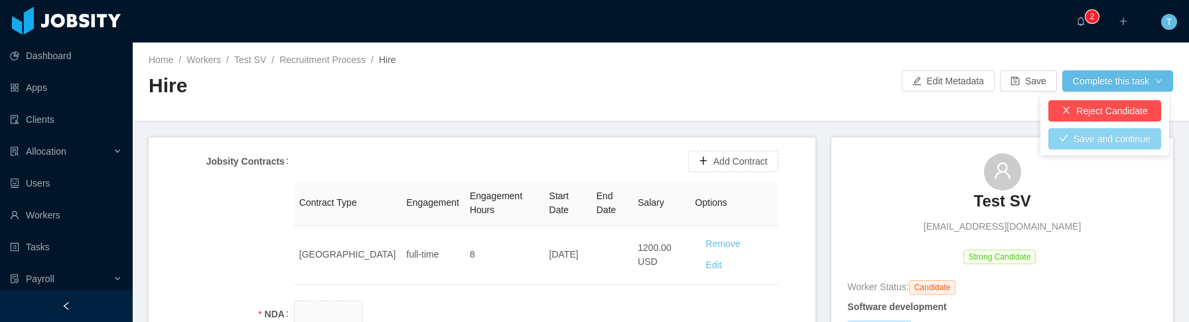
click at [1111, 141] on button "Save and continue" at bounding box center [1104, 138] width 113 height 21
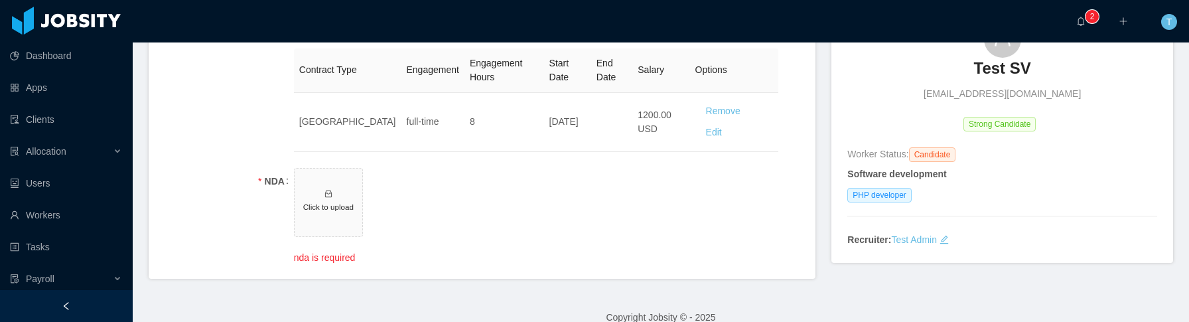
scroll to position [61, 0]
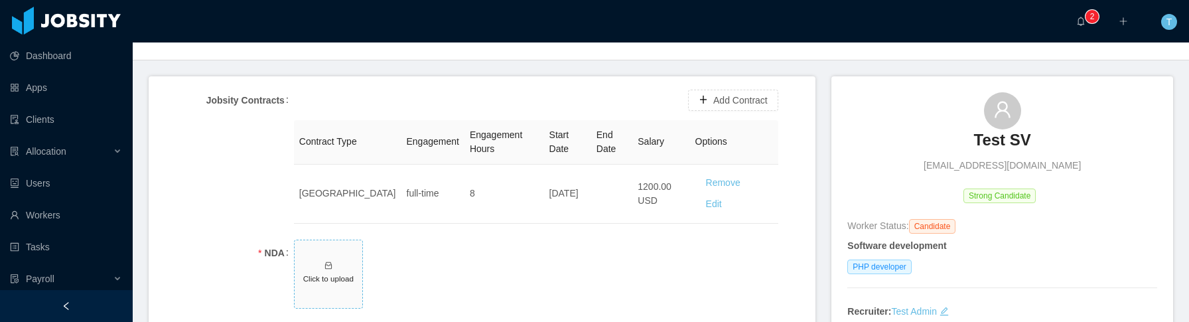
click at [320, 263] on span "Click to upload" at bounding box center [329, 274] width 68 height 68
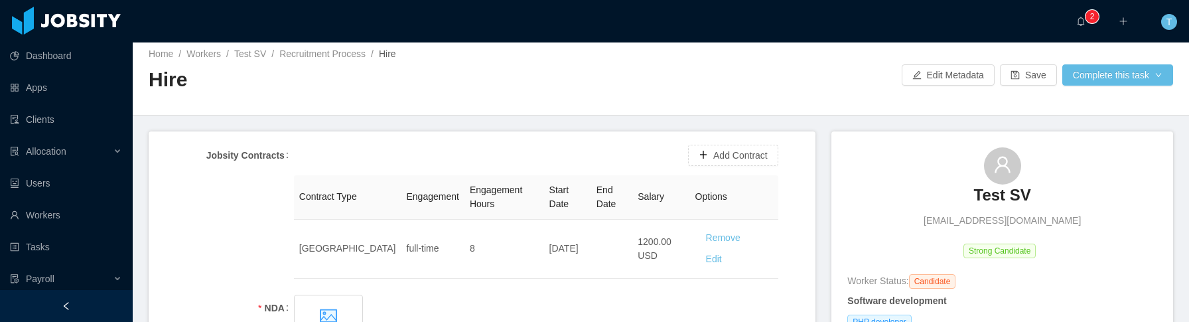
scroll to position [0, 0]
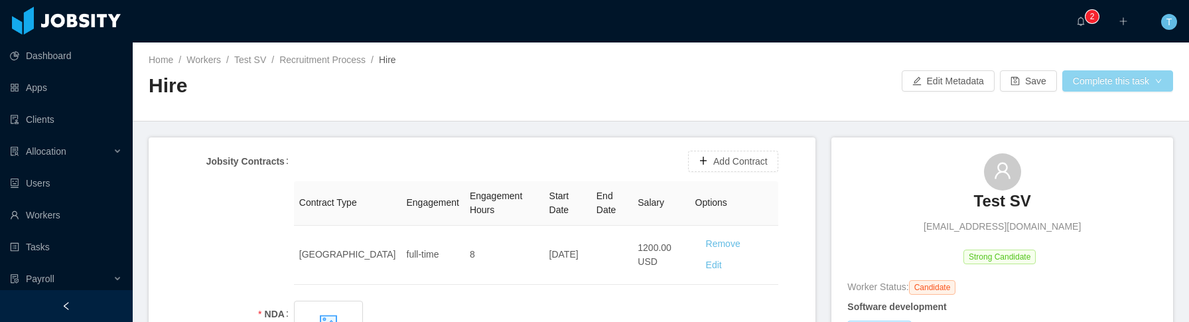
click at [1115, 90] on button "Complete this task" at bounding box center [1117, 80] width 111 height 21
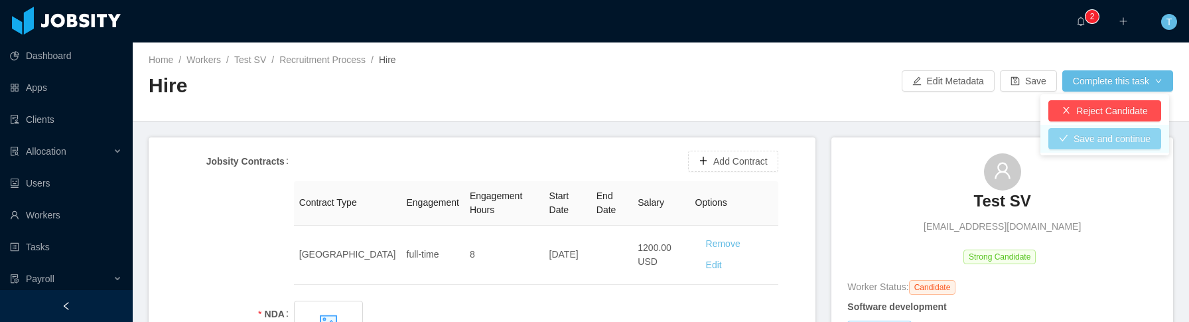
click at [1098, 140] on button "Save and continue" at bounding box center [1104, 138] width 113 height 21
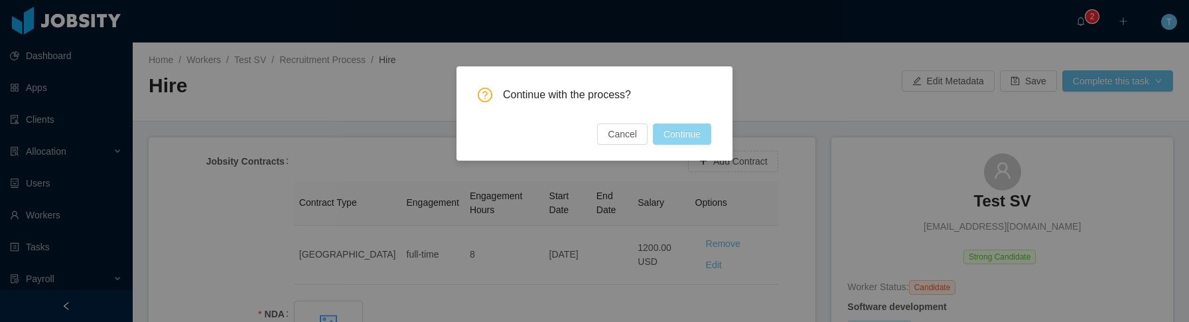
click at [689, 131] on button "Continue" at bounding box center [682, 133] width 58 height 21
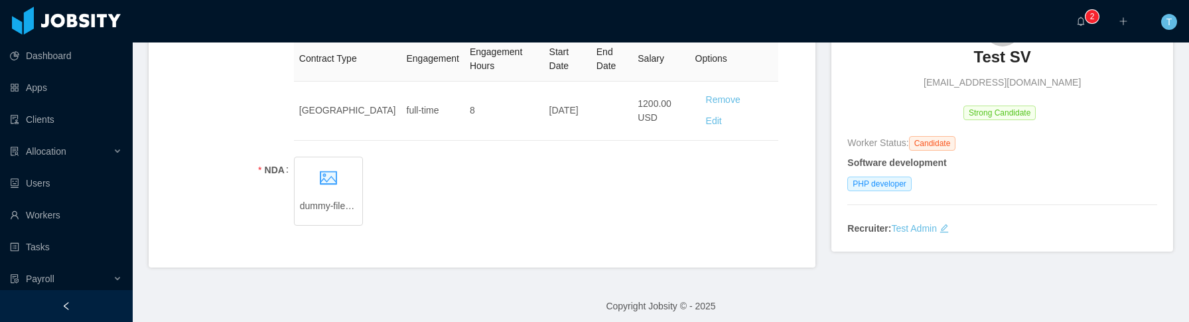
scroll to position [151, 0]
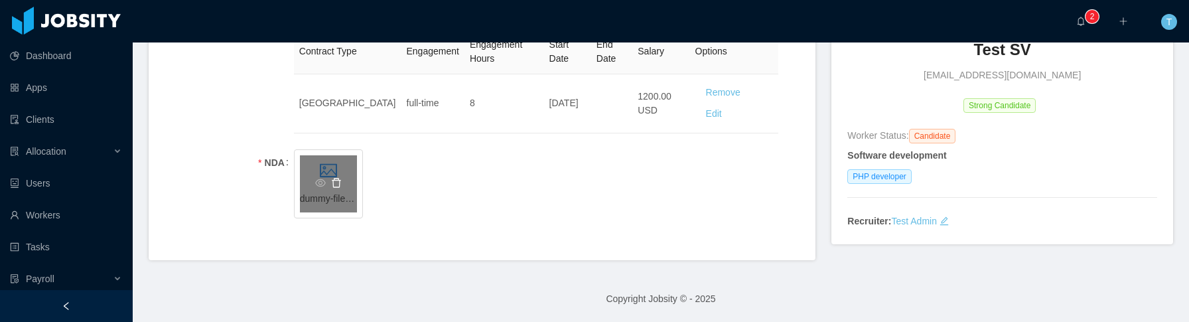
click at [334, 184] on icon "icon: delete" at bounding box center [336, 182] width 11 height 11
click at [332, 184] on h5 "Click to upload" at bounding box center [328, 187] width 57 height 11
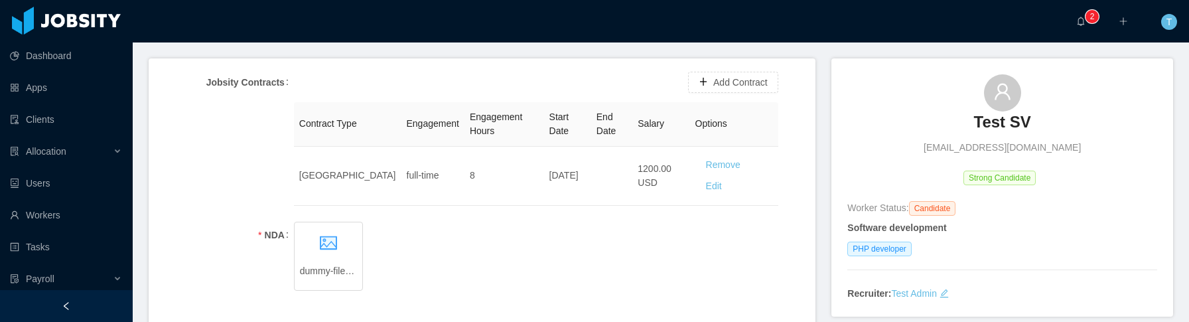
scroll to position [0, 0]
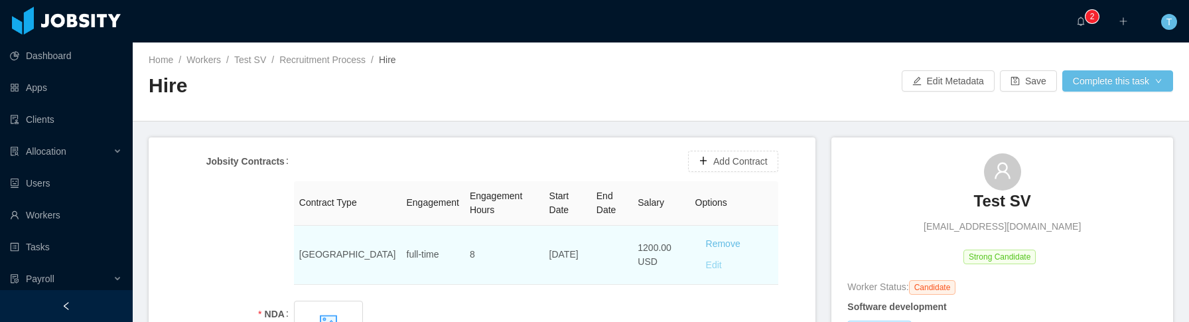
click at [702, 268] on button "Edit" at bounding box center [713, 265] width 37 height 21
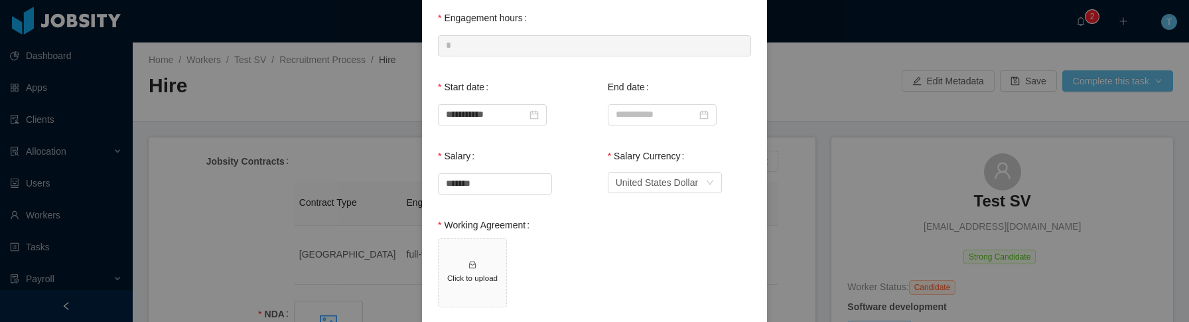
scroll to position [299, 0]
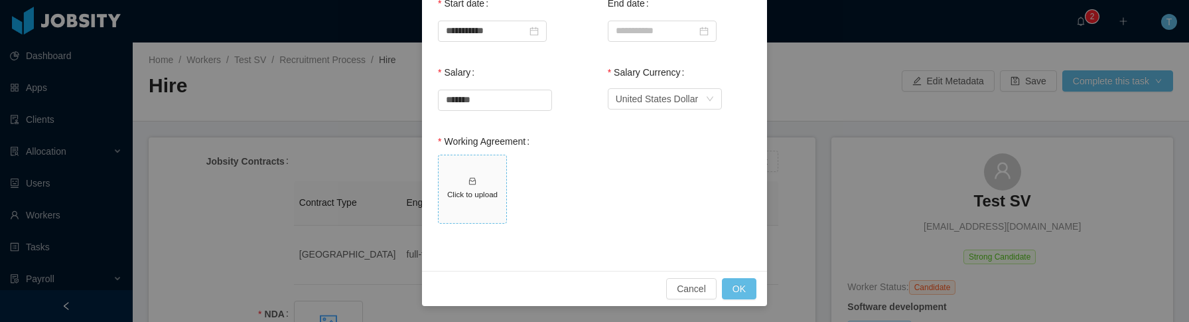
click at [486, 187] on span "Click to upload" at bounding box center [473, 189] width 68 height 68
click at [737, 288] on button "OK" at bounding box center [739, 288] width 35 height 21
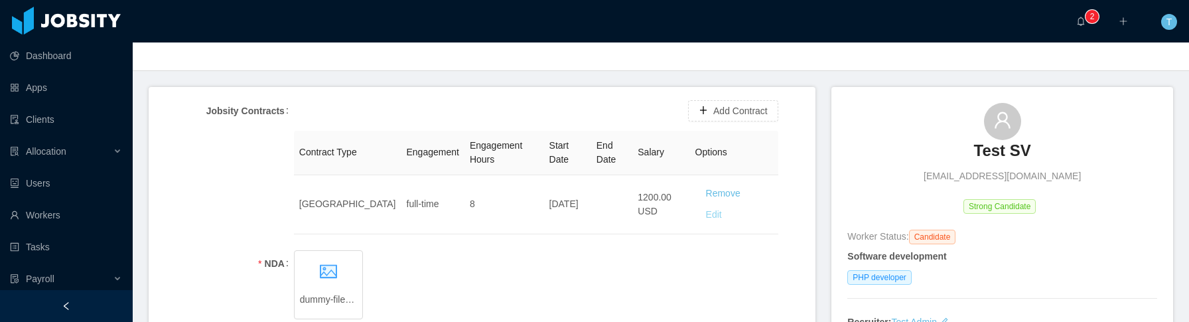
scroll to position [0, 0]
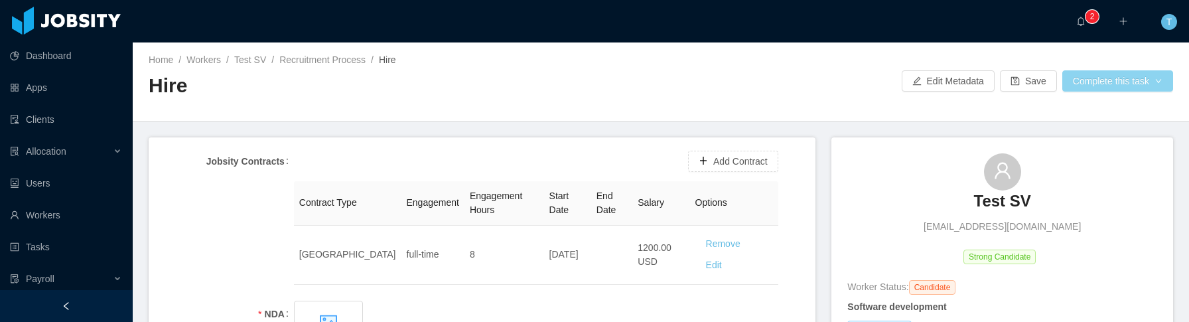
click at [1093, 80] on button "Complete this task" at bounding box center [1117, 80] width 111 height 21
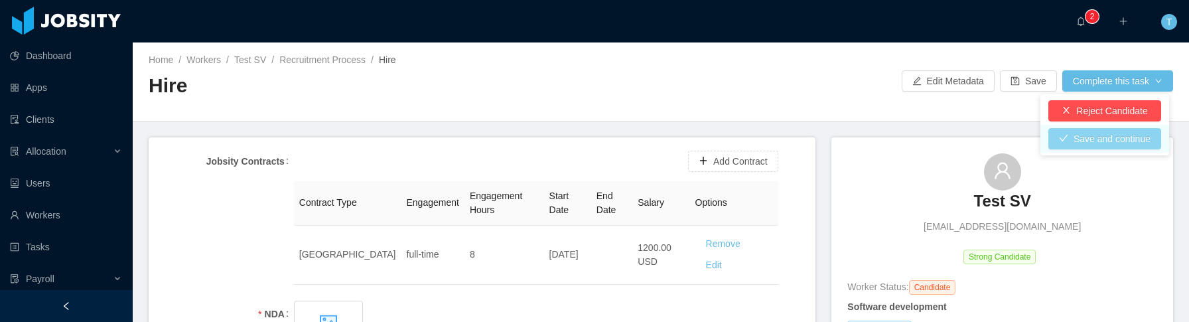
click at [1090, 145] on button "Save and continue" at bounding box center [1104, 138] width 113 height 21
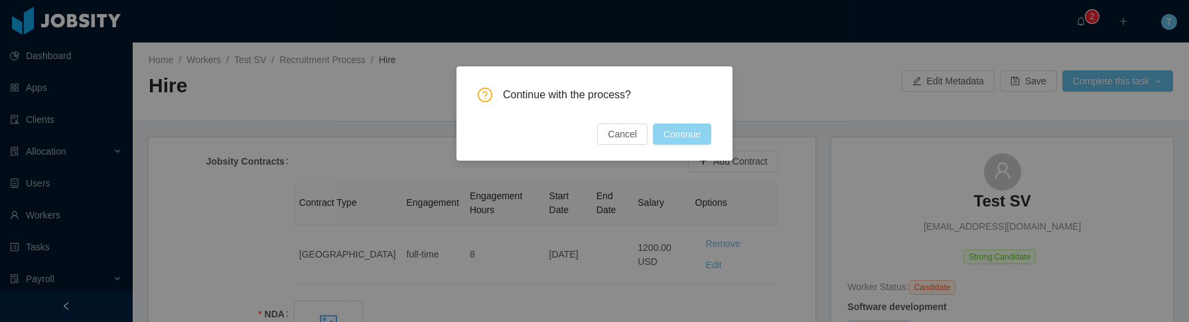
click at [699, 126] on button "Continue" at bounding box center [682, 133] width 58 height 21
